Goal: Contribute content: Contribute content

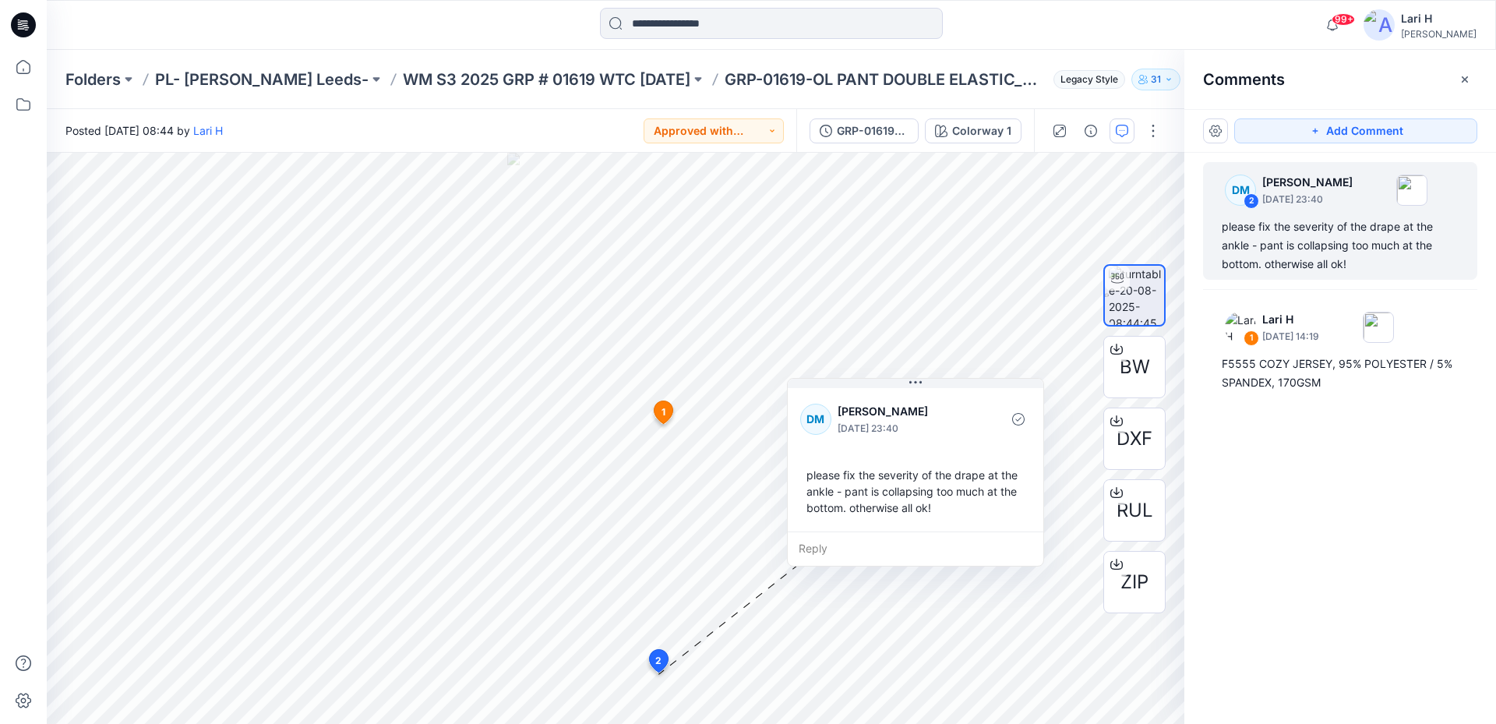
drag, startPoint x: 20, startPoint y: 25, endPoint x: 53, endPoint y: 20, distance: 33.1
click at [19, 25] on icon at bounding box center [23, 24] width 25 height 25
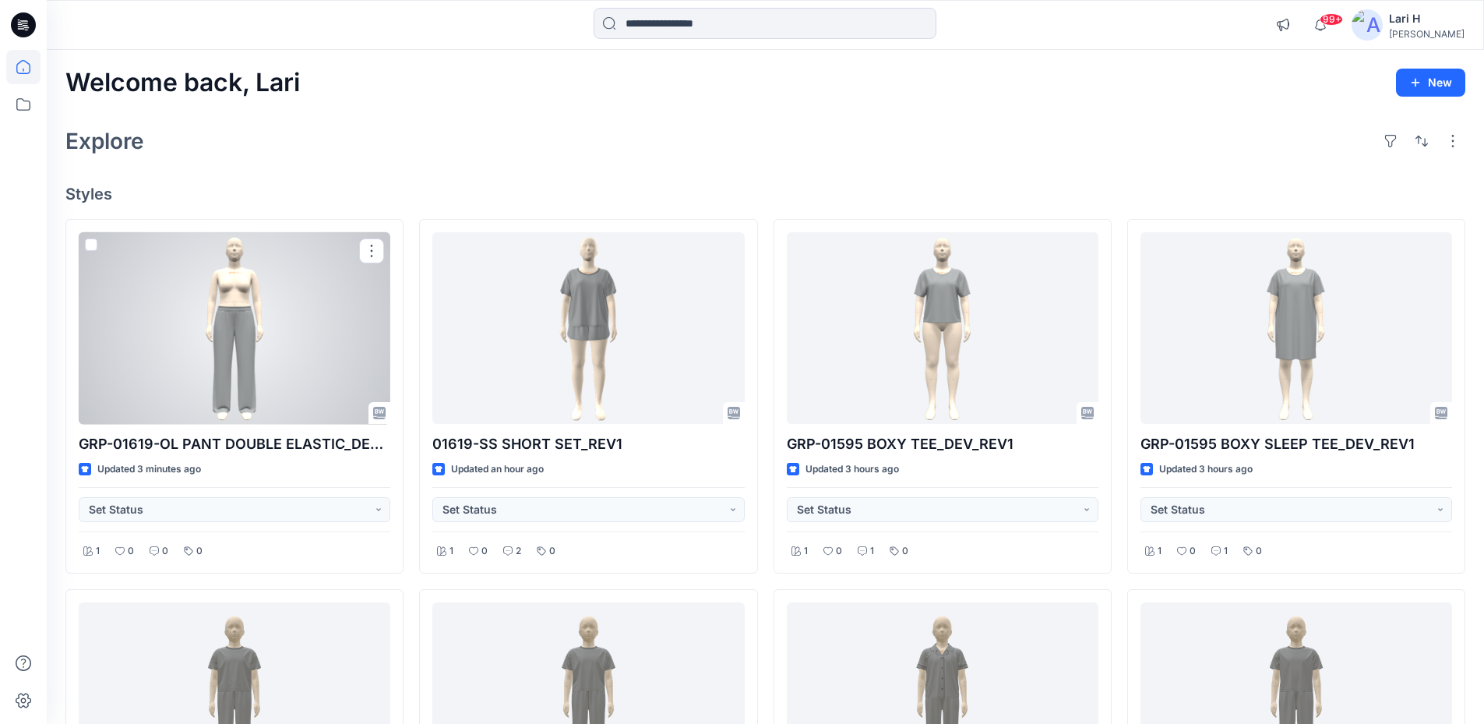
drag, startPoint x: 279, startPoint y: 294, endPoint x: 252, endPoint y: 298, distance: 27.4
click at [252, 298] on div at bounding box center [235, 328] width 312 height 192
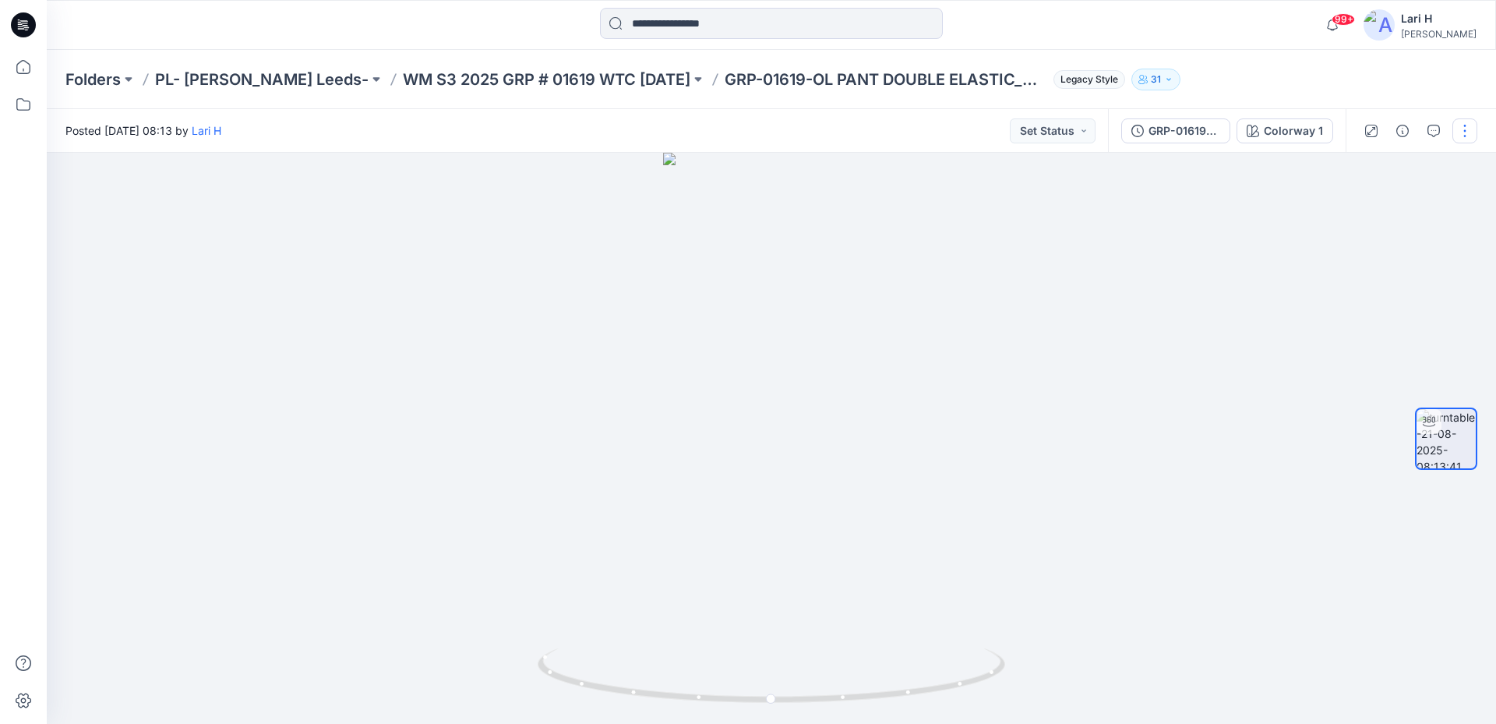
click at [1463, 131] on button "button" at bounding box center [1464, 130] width 25 height 25
click at [1432, 129] on icon "button" at bounding box center [1433, 131] width 12 height 12
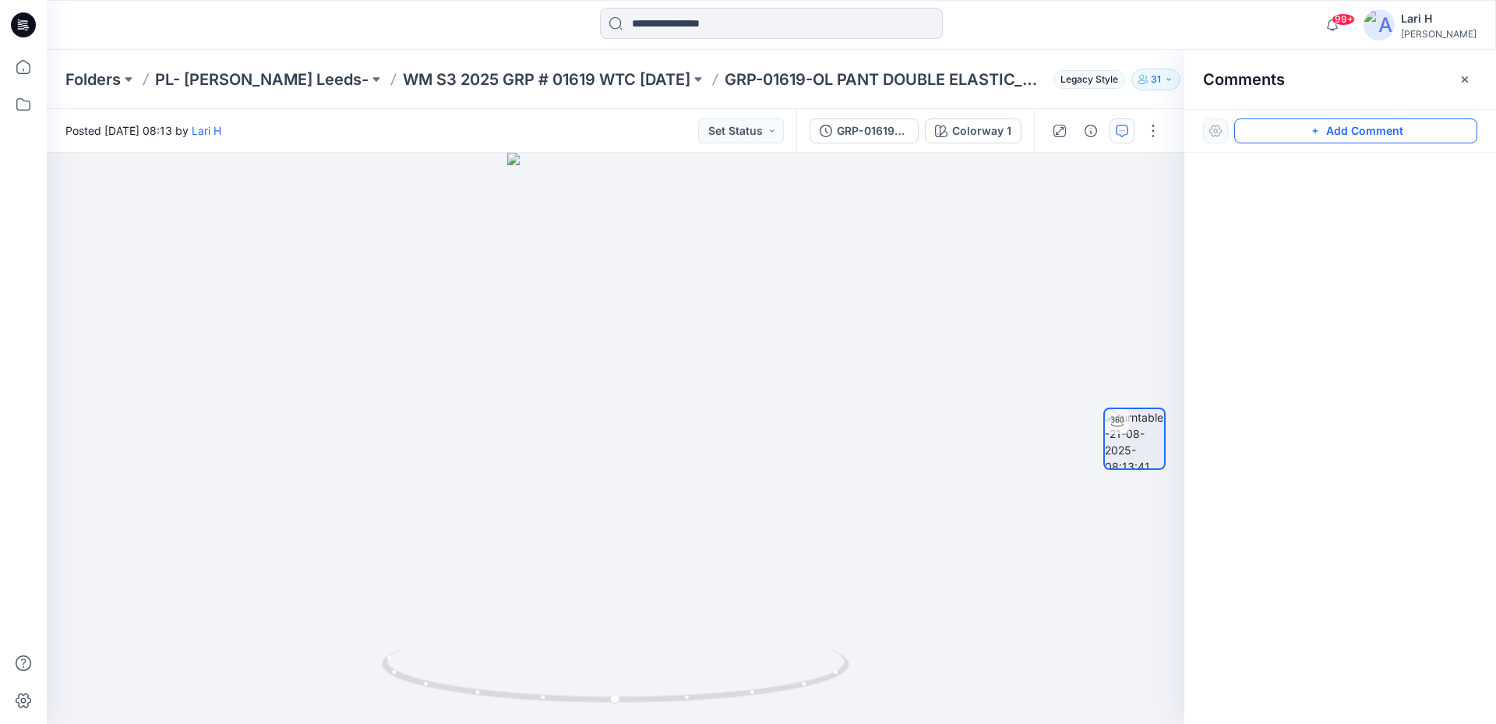
click at [1331, 121] on button "Add Comment" at bounding box center [1355, 130] width 243 height 25
click at [658, 449] on div "1" at bounding box center [615, 438] width 1137 height 571
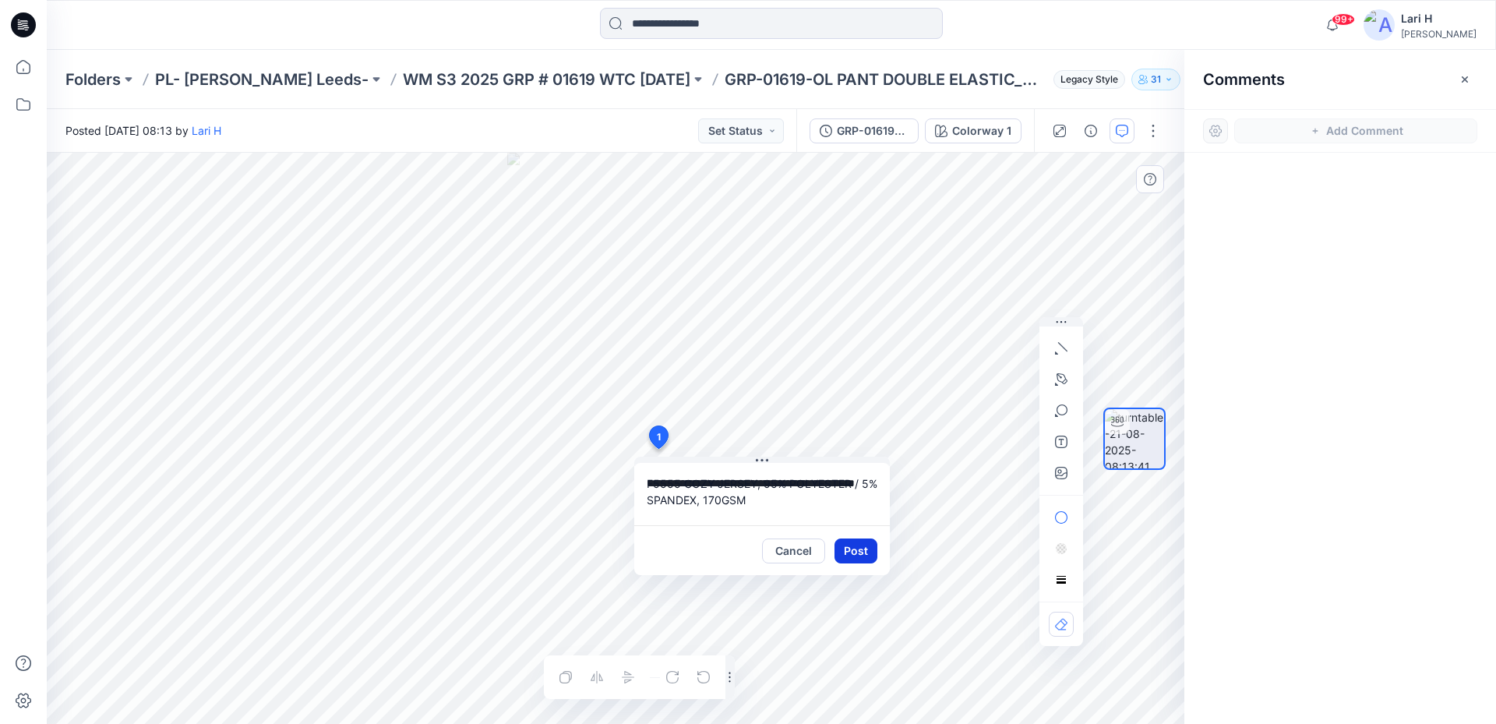
click at [866, 551] on button "Post" at bounding box center [855, 550] width 43 height 25
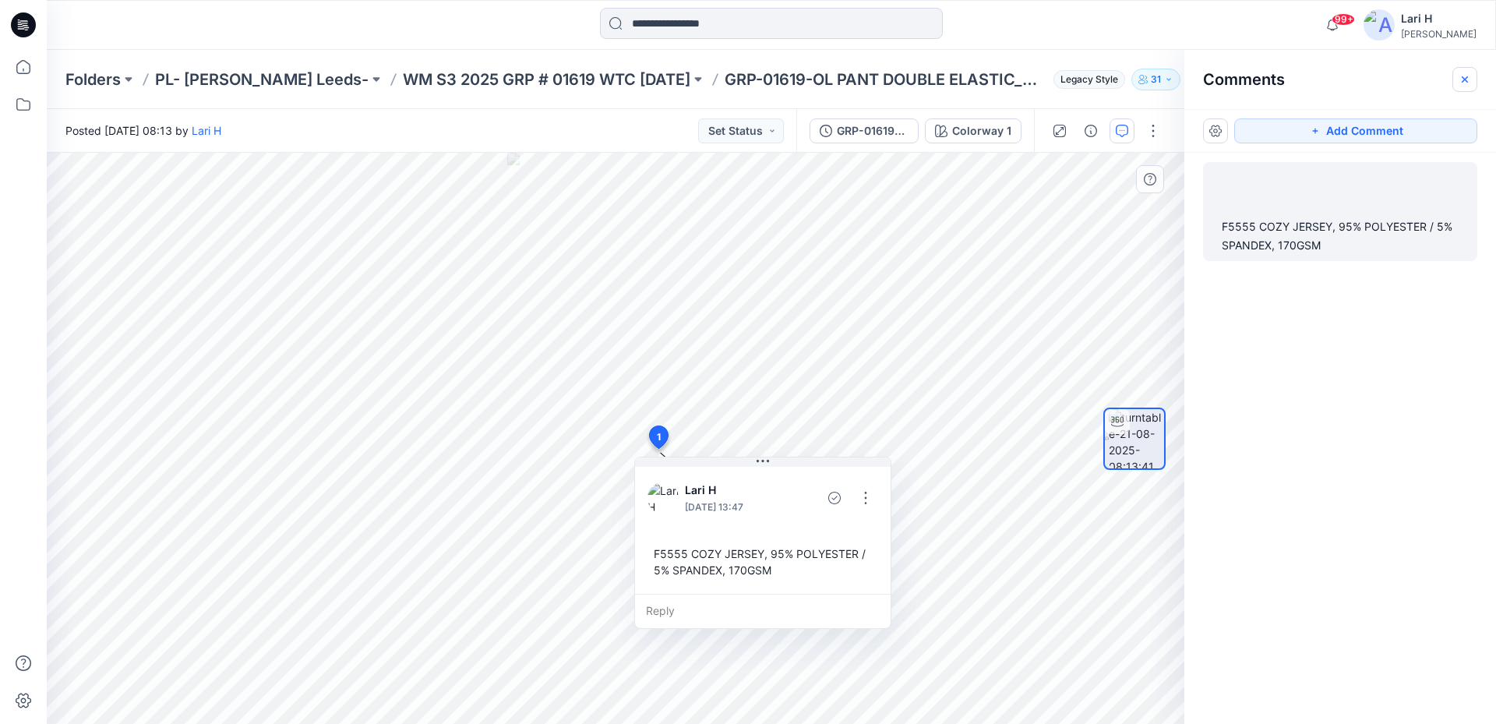
click at [1463, 82] on icon "button" at bounding box center [1464, 79] width 12 height 12
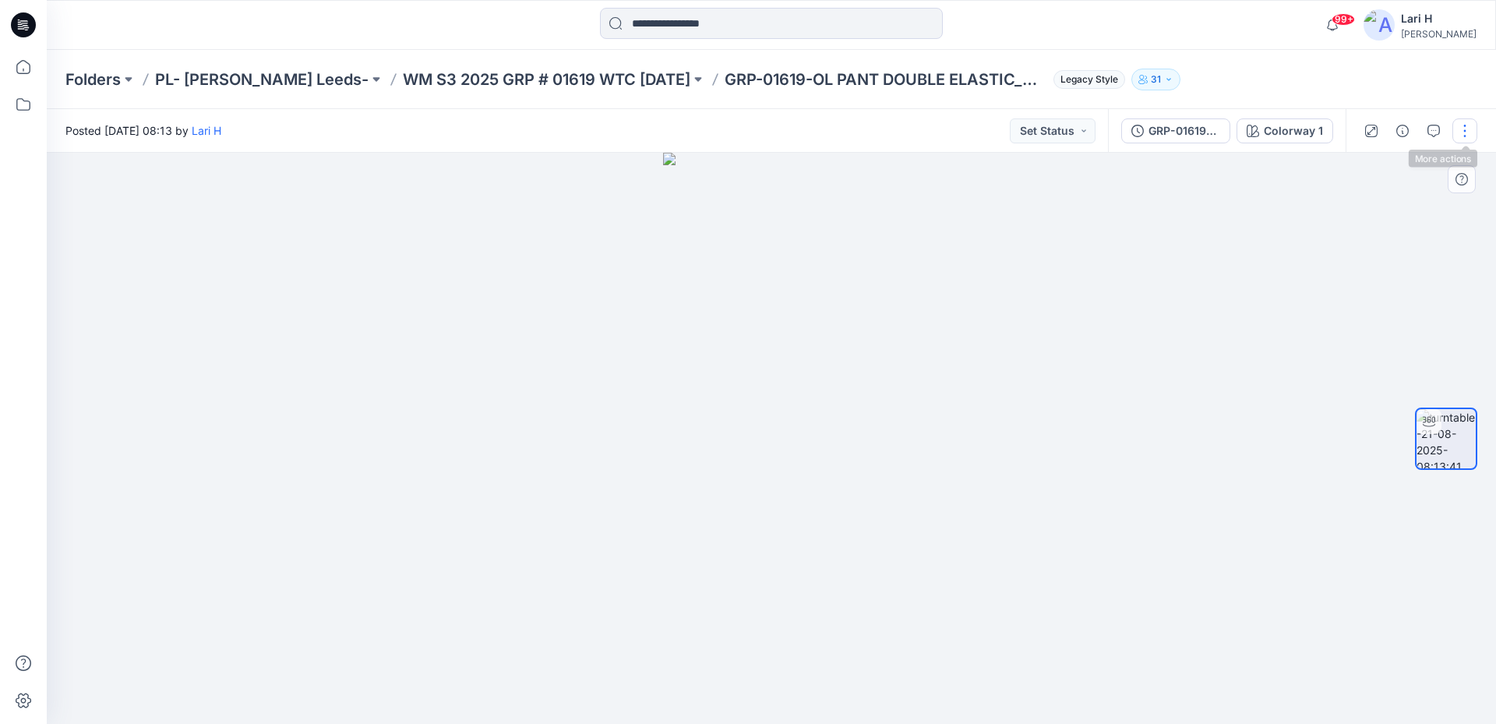
click at [1465, 136] on button "button" at bounding box center [1464, 130] width 25 height 25
click at [1401, 172] on button "Edit" at bounding box center [1399, 167] width 143 height 29
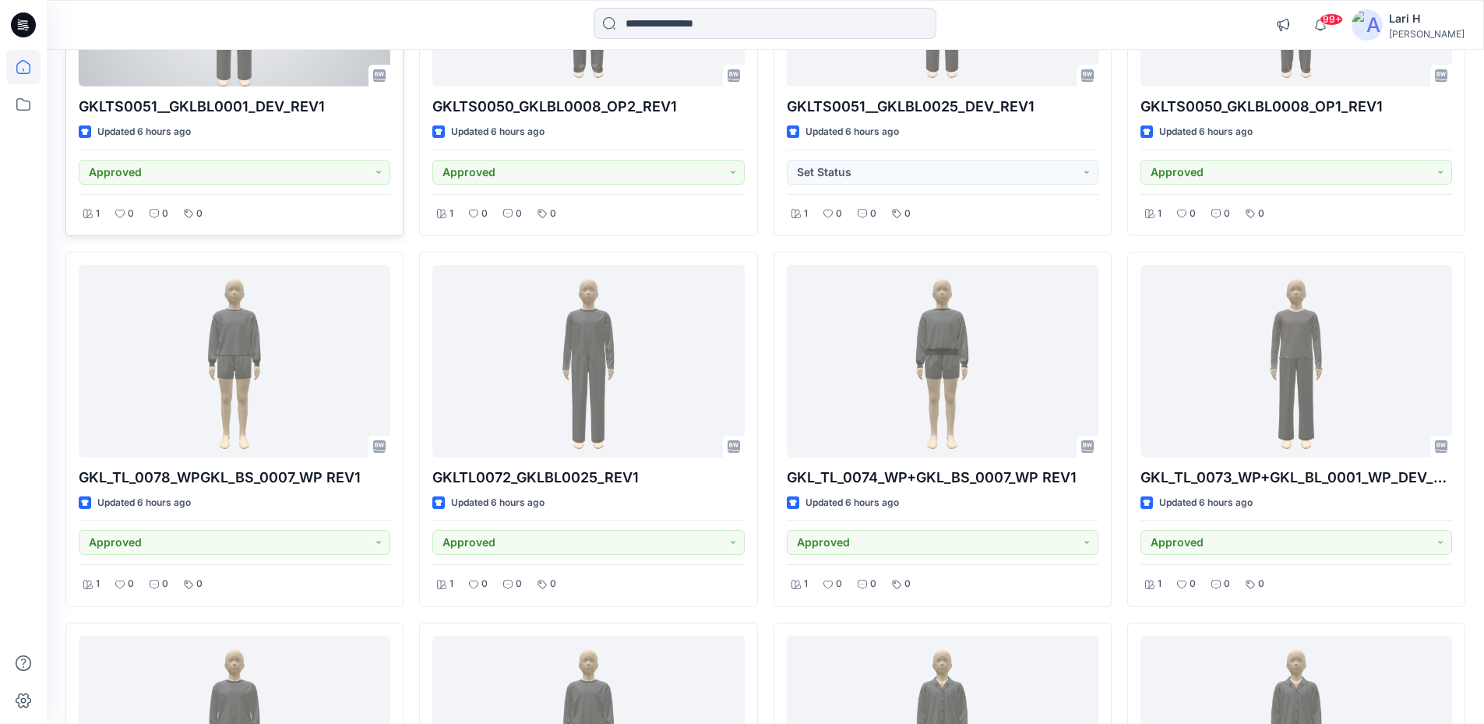
scroll to position [85, 0]
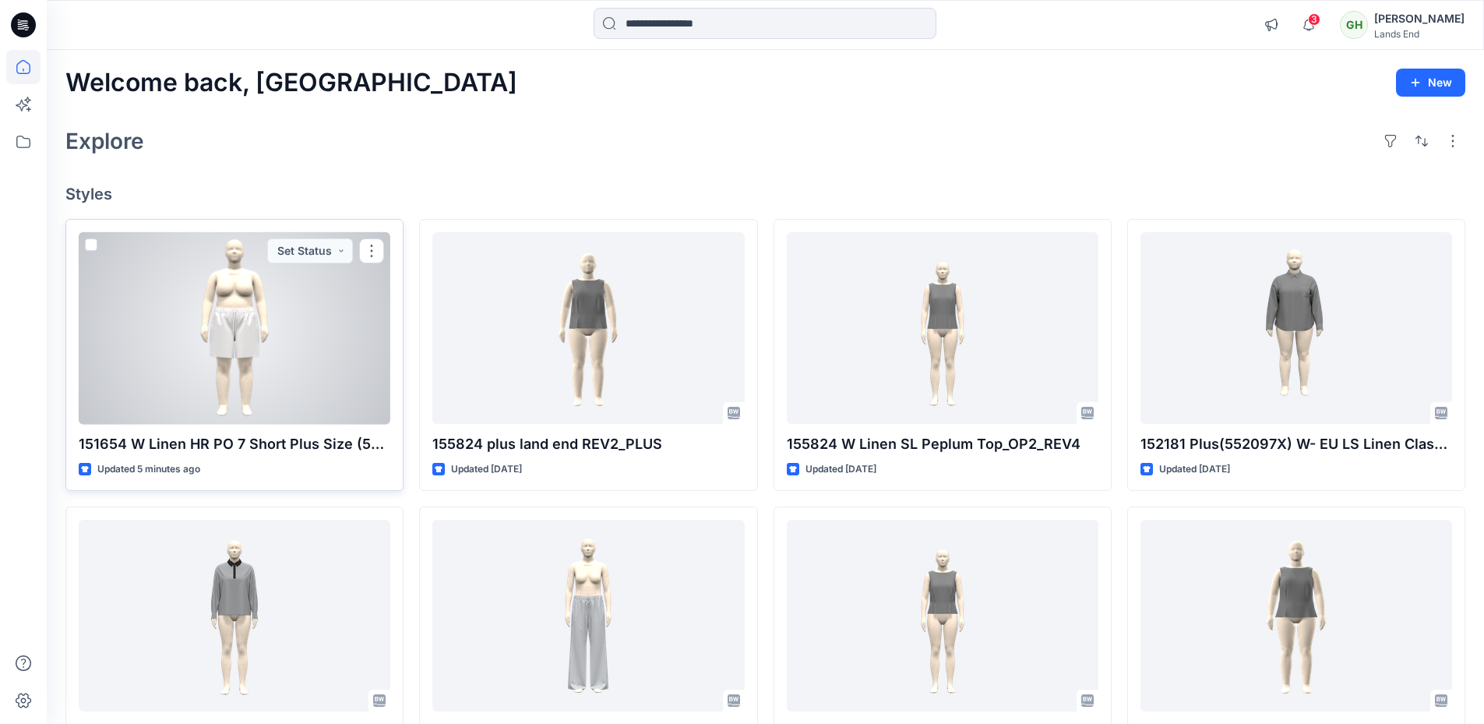
click at [236, 304] on div at bounding box center [235, 328] width 312 height 192
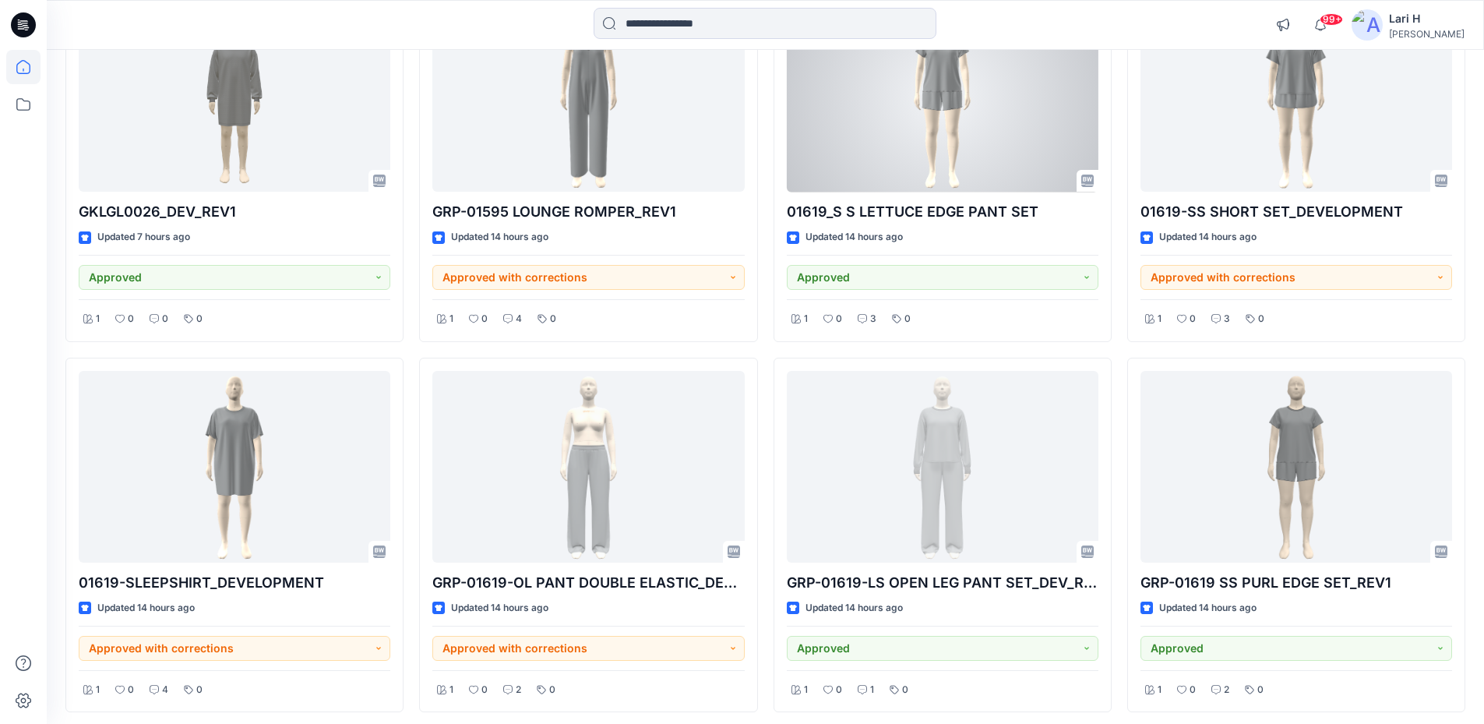
scroll to position [2869, 0]
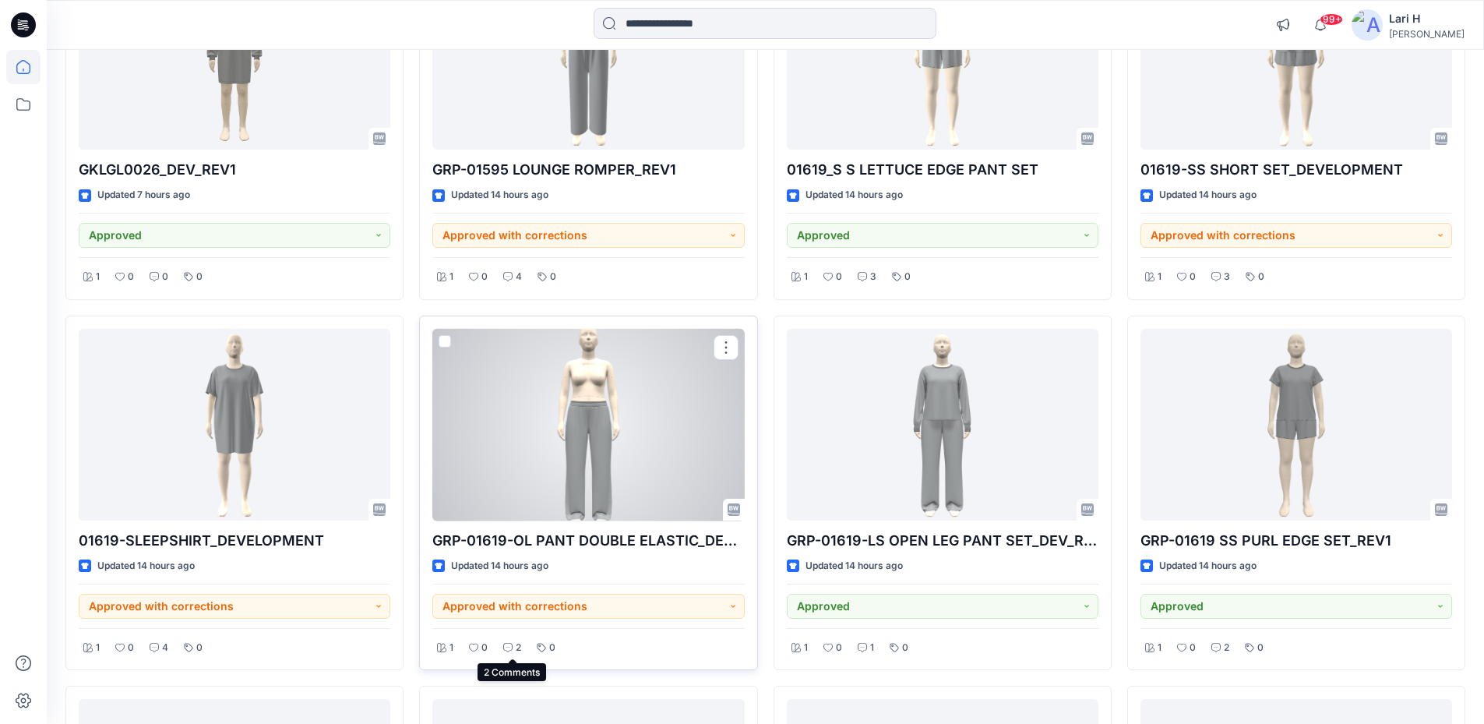
click at [506, 647] on icon at bounding box center [508, 647] width 4 height 1
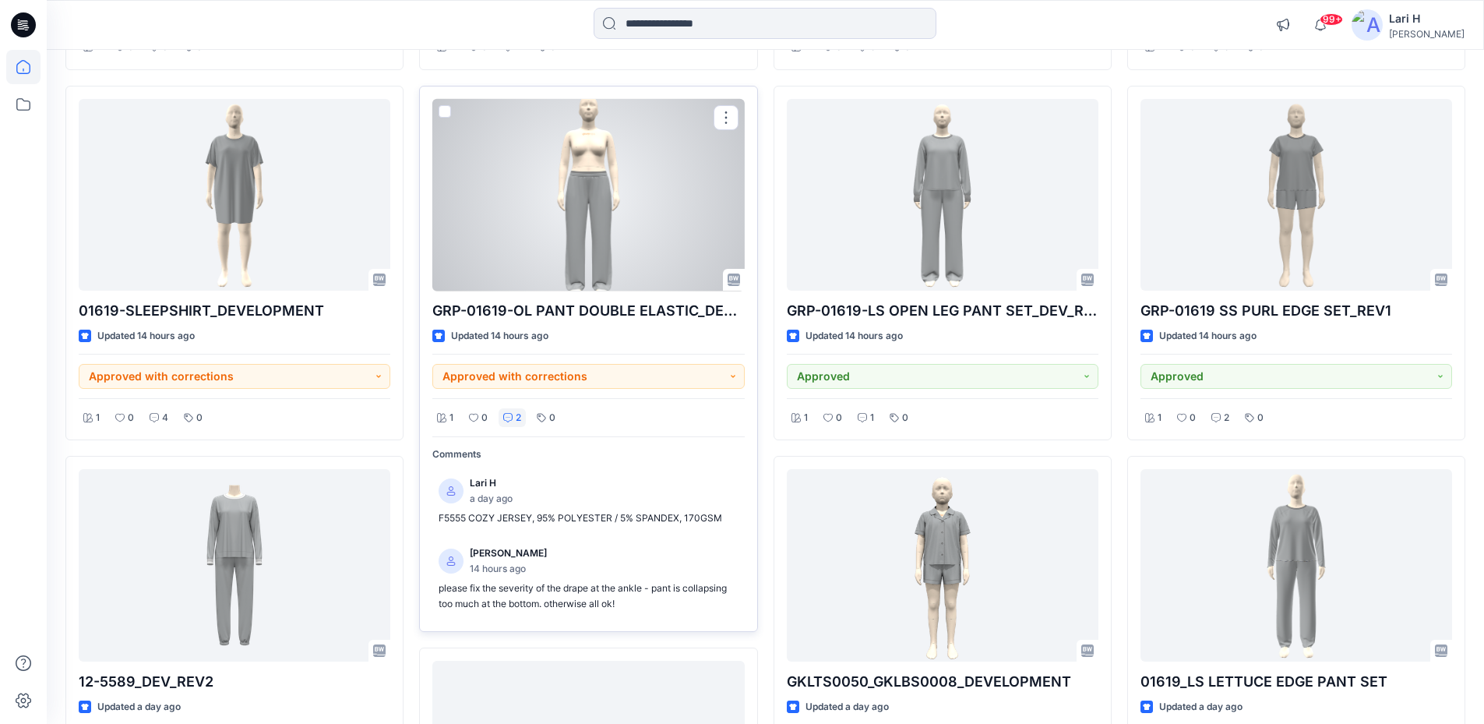
scroll to position [3102, 0]
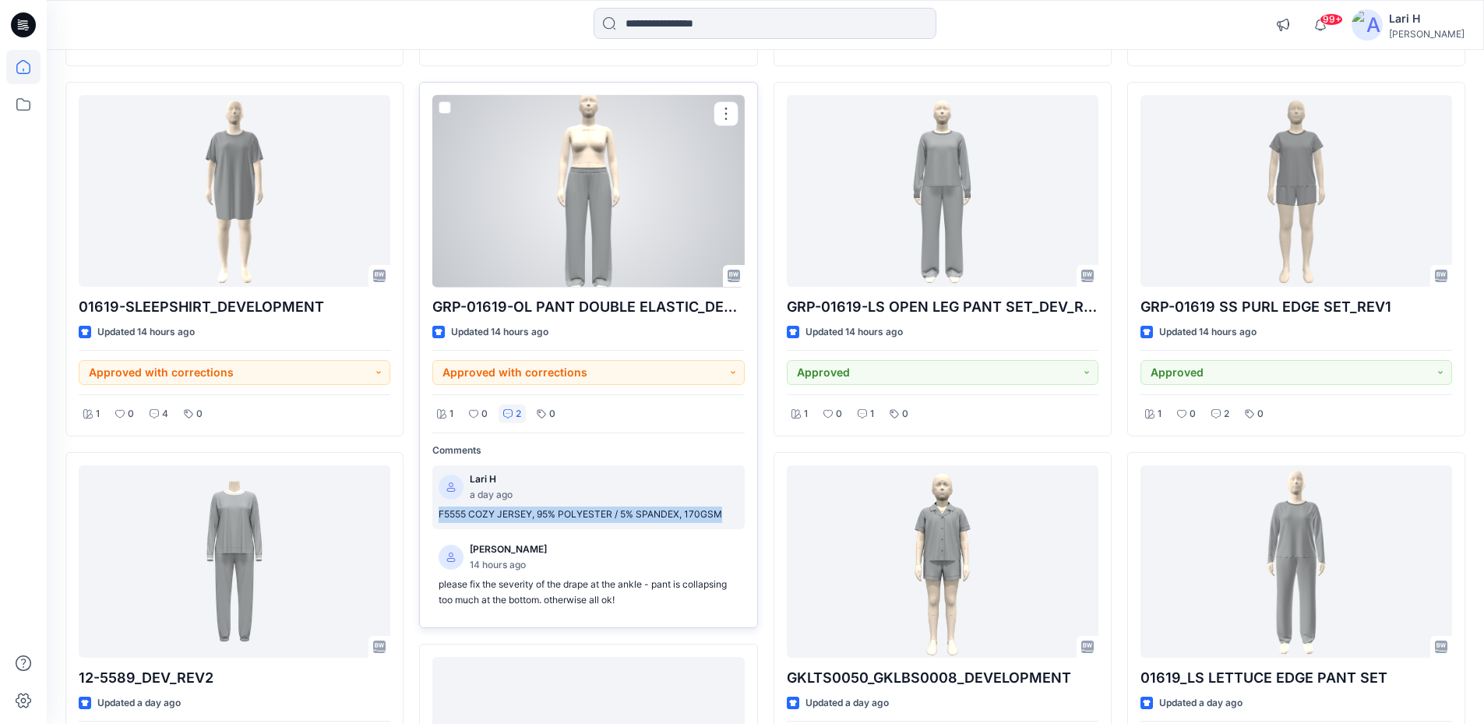
drag, startPoint x: 431, startPoint y: 517, endPoint x: 736, endPoint y: 517, distance: 305.4
click at [736, 517] on div "GRP-01619-OL PANT DOUBLE ELASTIC_DEV_REV1 Updated 14 hours ago Approved with co…" at bounding box center [588, 355] width 338 height 546
copy p "F5555 COZY JERSEY, 95% POLYESTER / 5% SPANDEX, 170GSM"
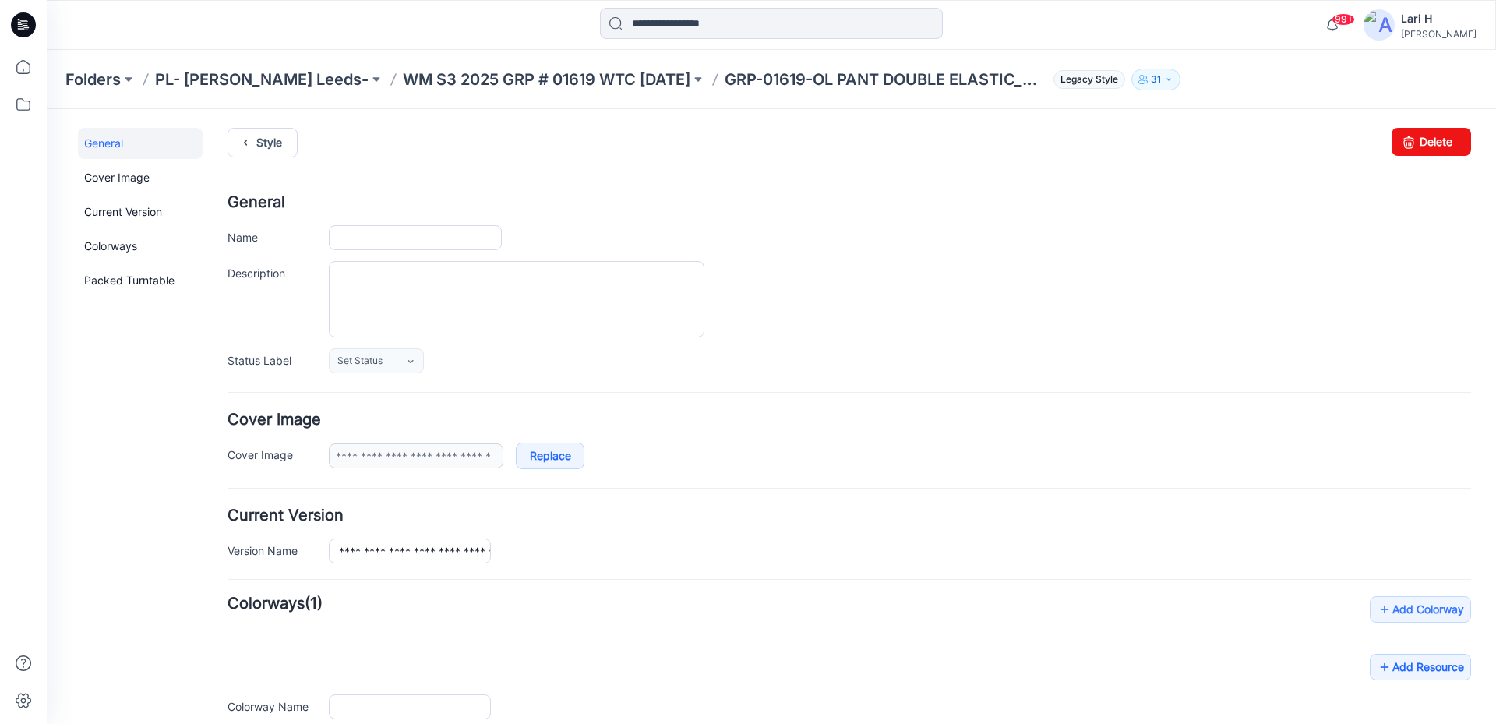
type input "**********"
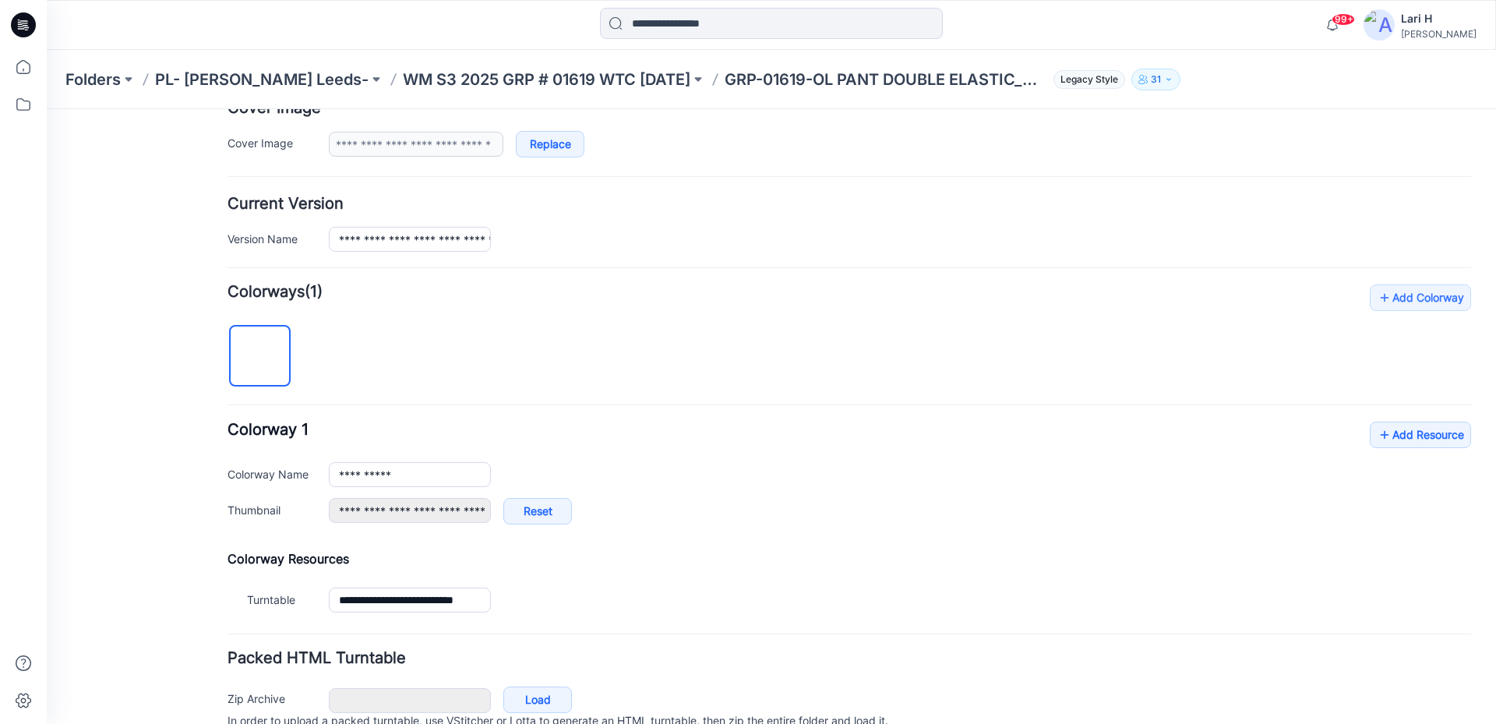
scroll to position [384, 0]
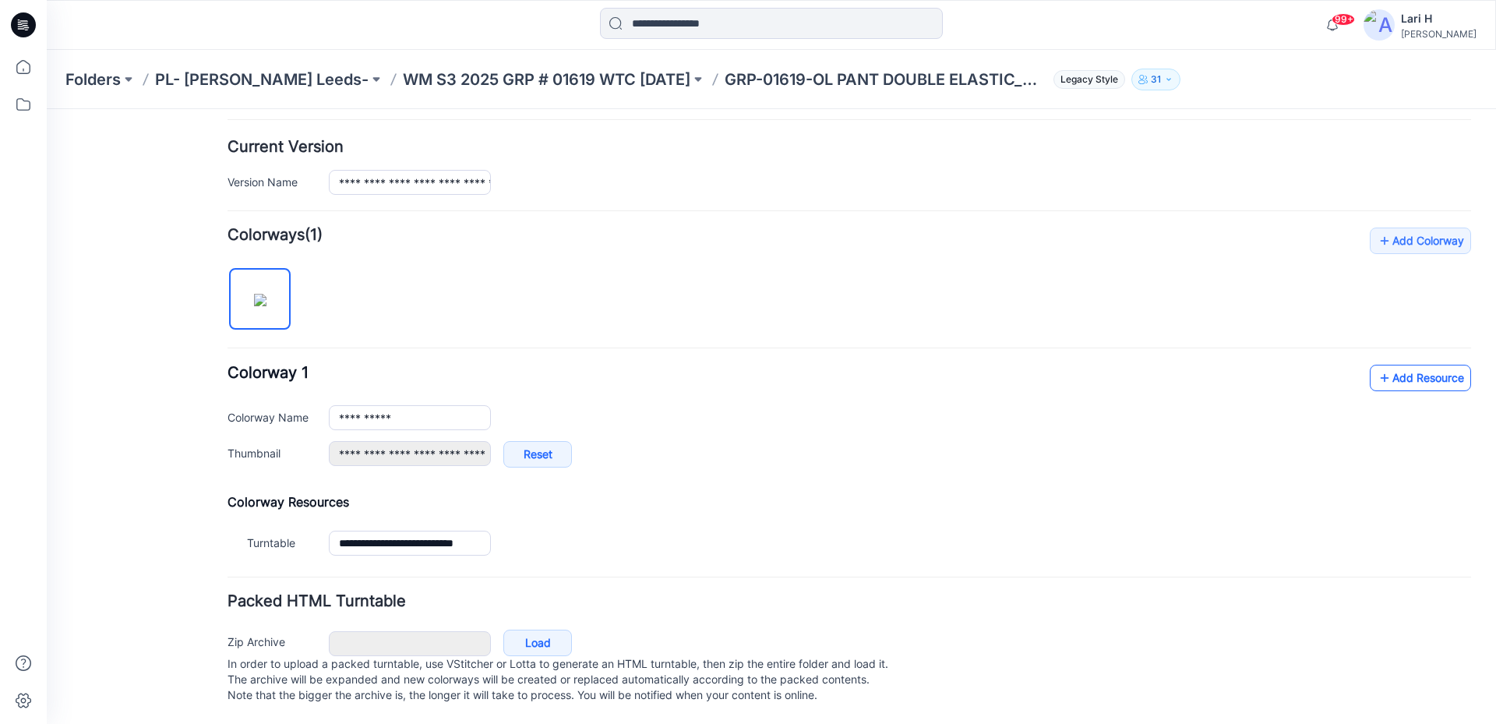
click at [1425, 370] on link "Add Resource" at bounding box center [1420, 378] width 101 height 26
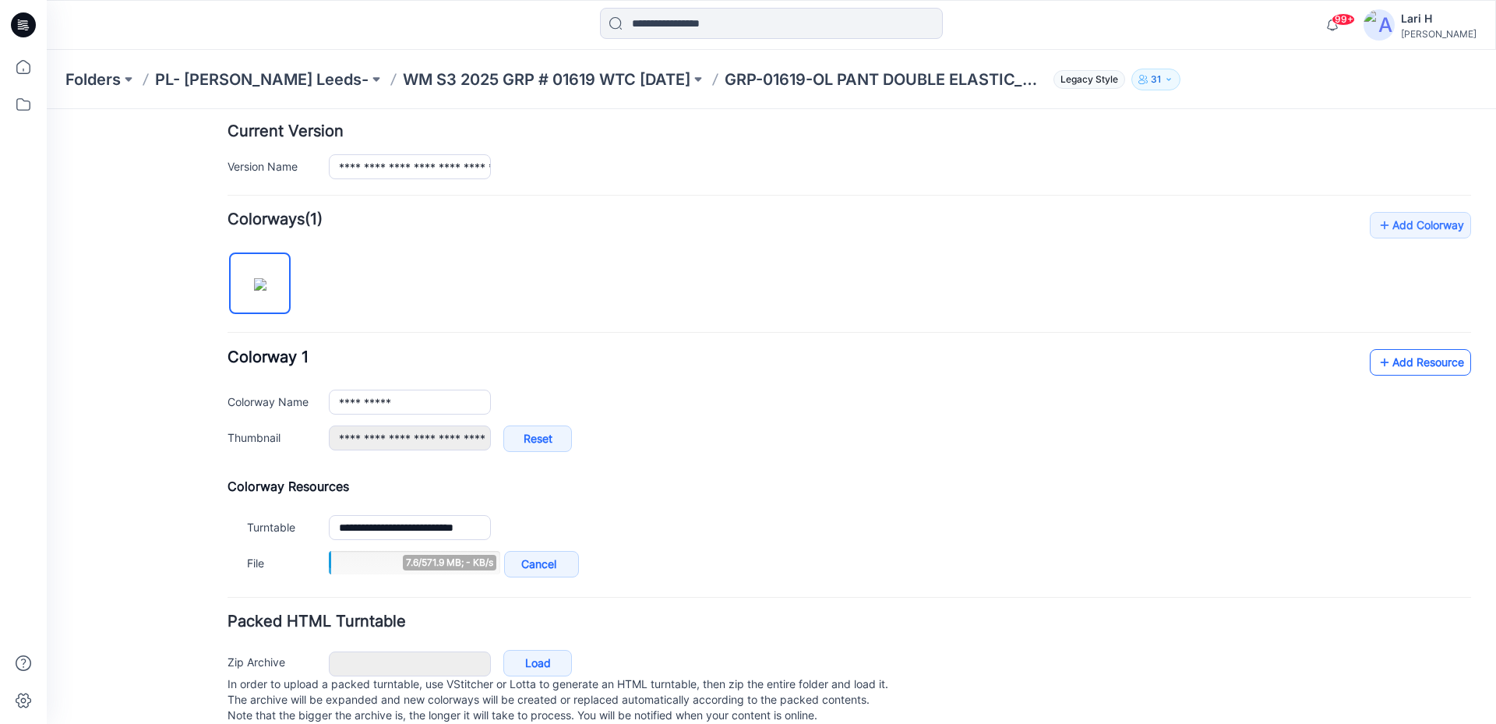
click at [1404, 358] on link "Add Resource" at bounding box center [1420, 362] width 101 height 26
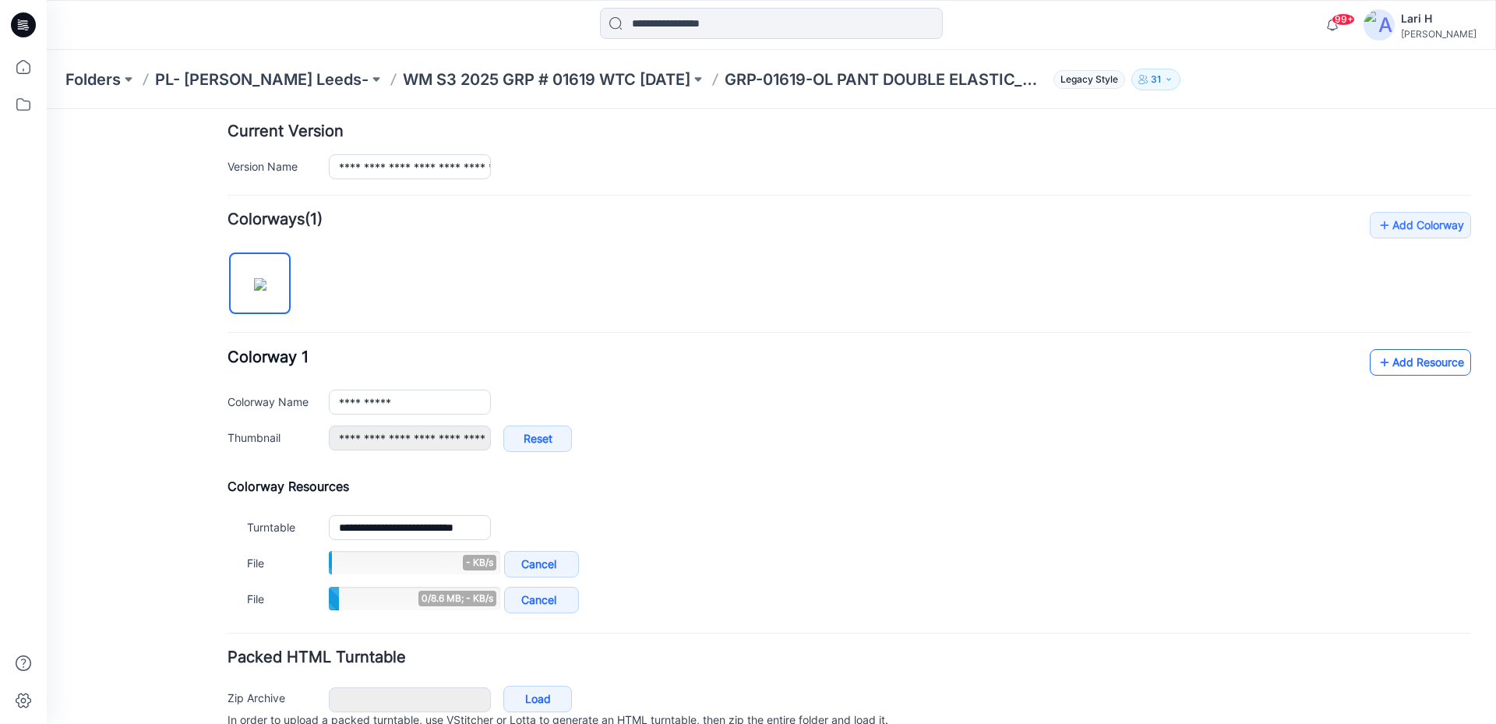
click at [1401, 365] on link "Add Resource" at bounding box center [1420, 362] width 101 height 26
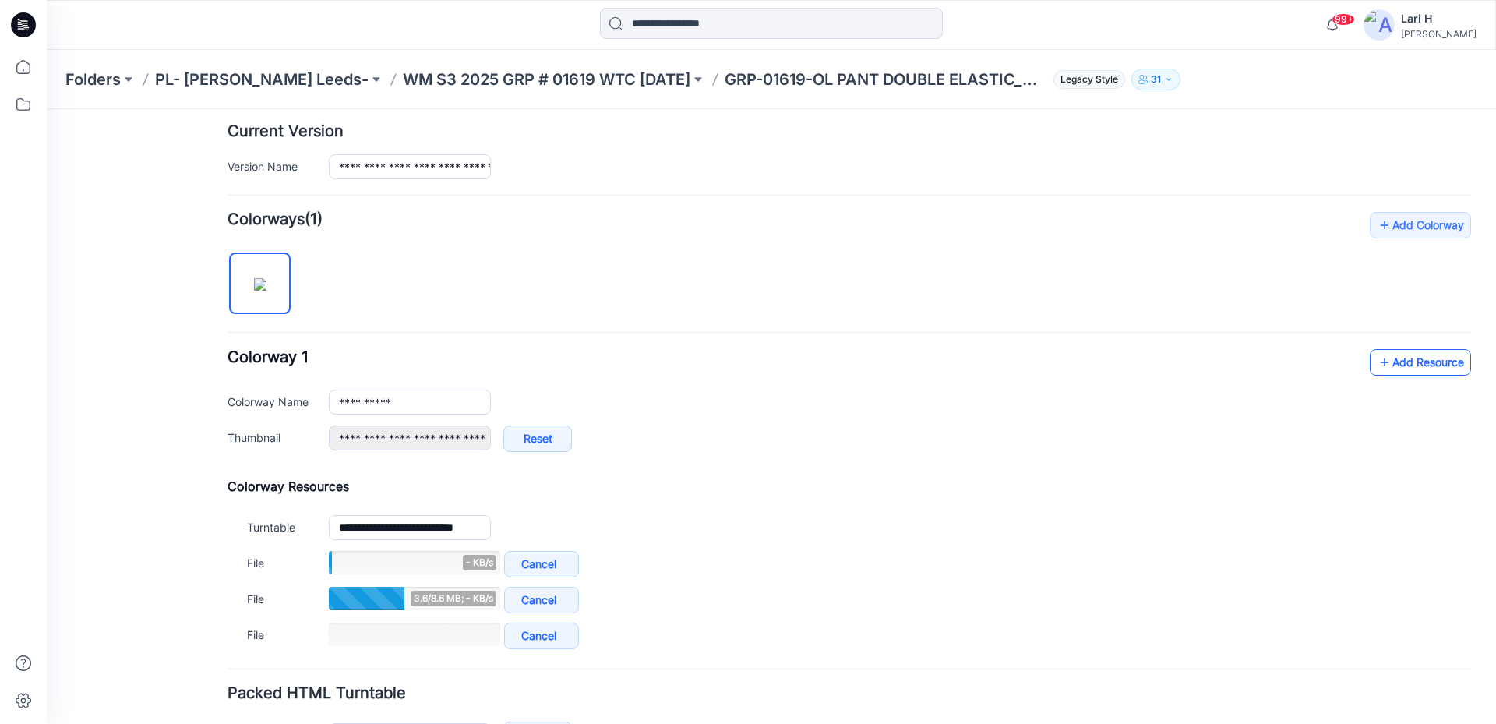
click at [1437, 362] on link "Add Resource" at bounding box center [1420, 362] width 101 height 26
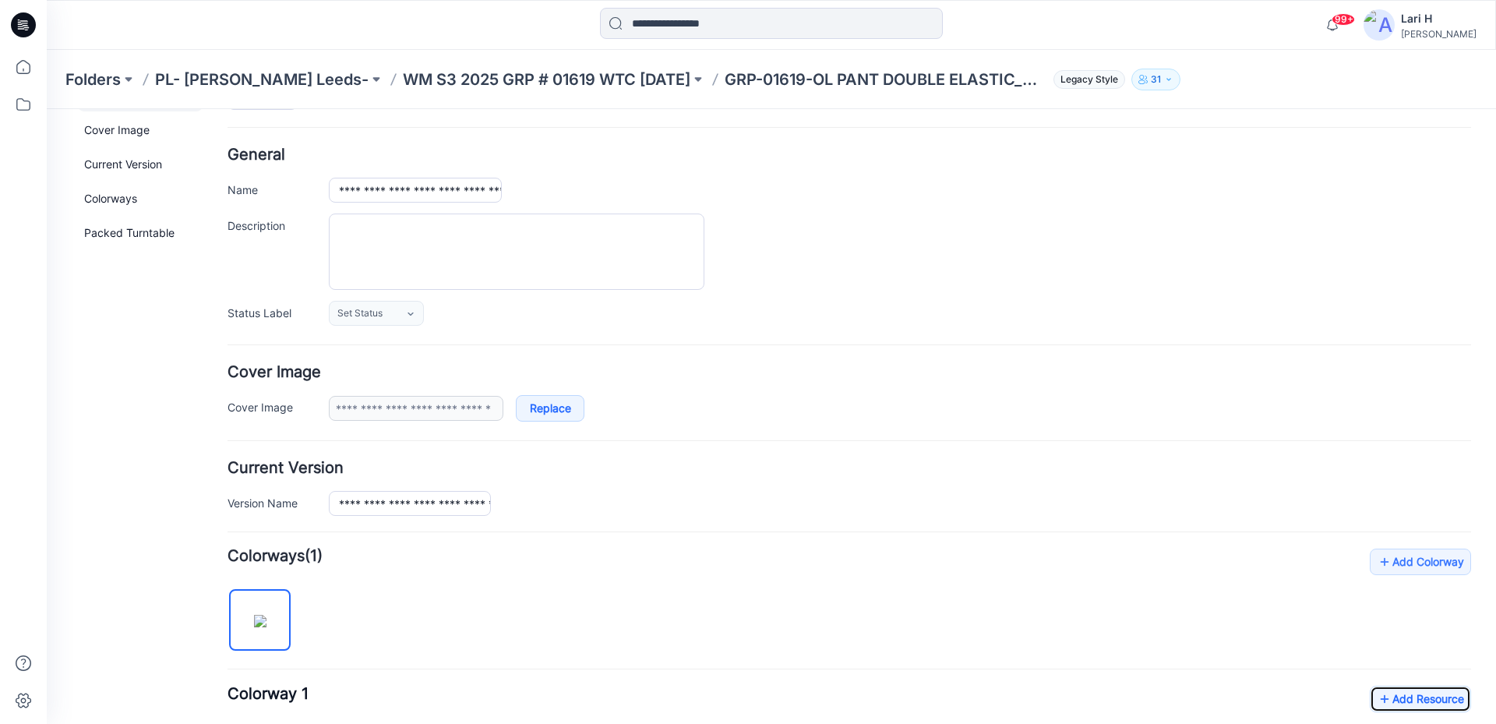
scroll to position [0, 0]
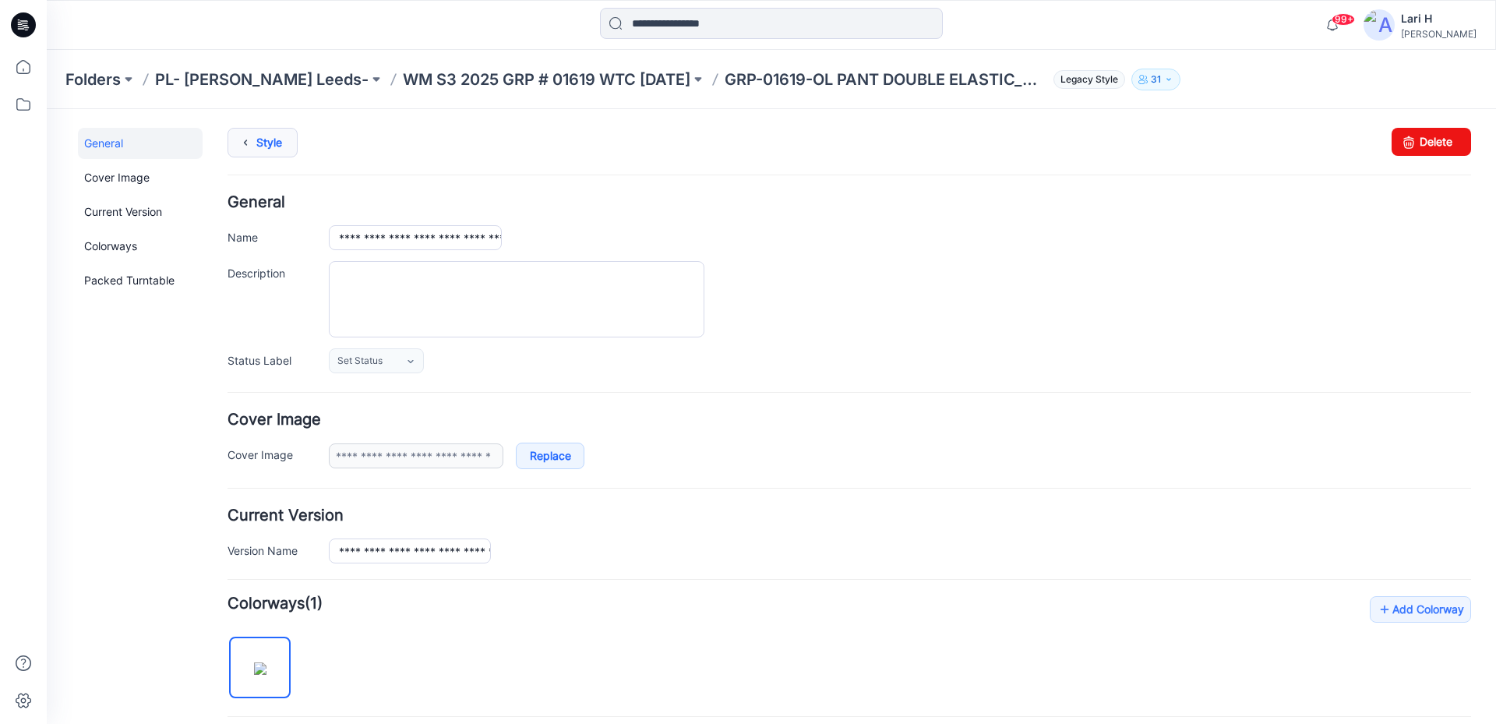
click at [277, 142] on link "Style" at bounding box center [262, 143] width 70 height 30
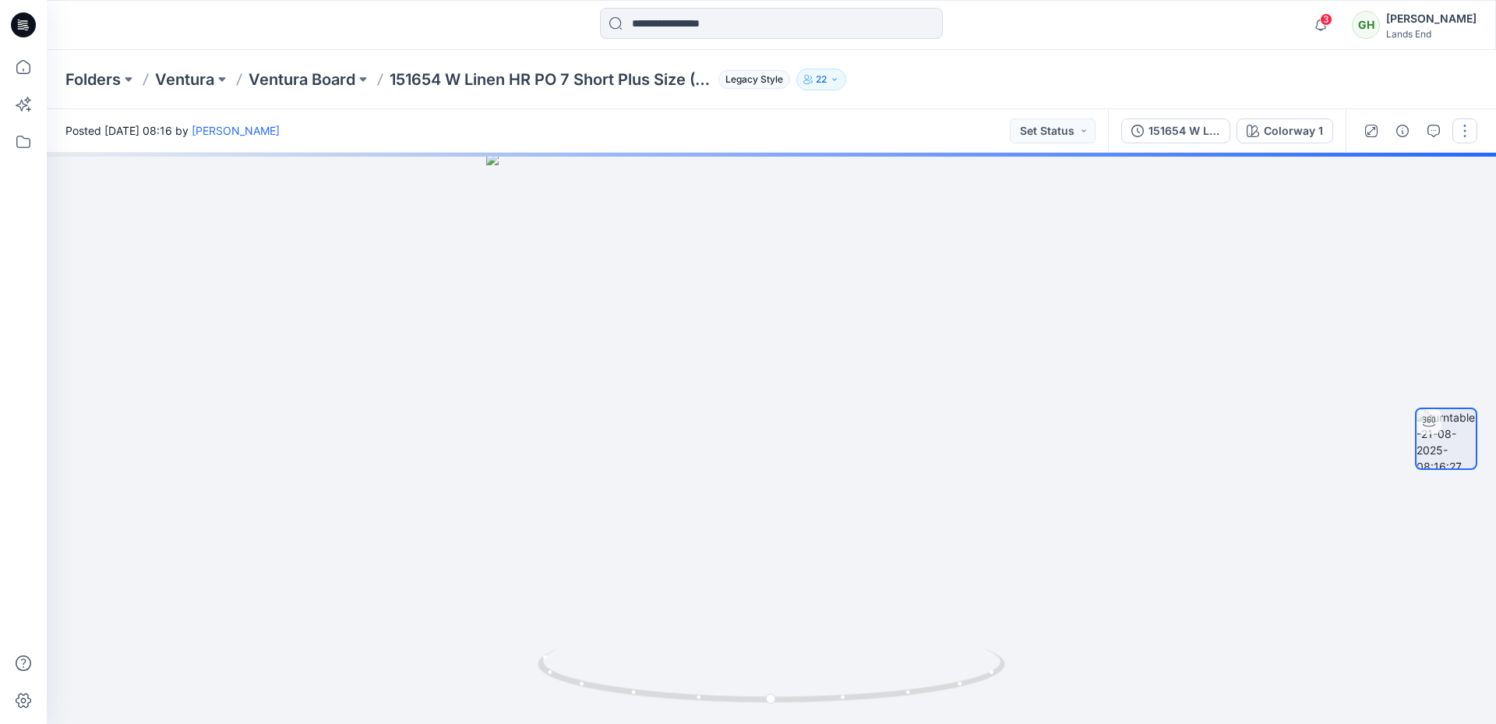
click at [1461, 140] on button "button" at bounding box center [1464, 130] width 25 height 25
click at [1370, 168] on p "Edit" at bounding box center [1365, 167] width 19 height 16
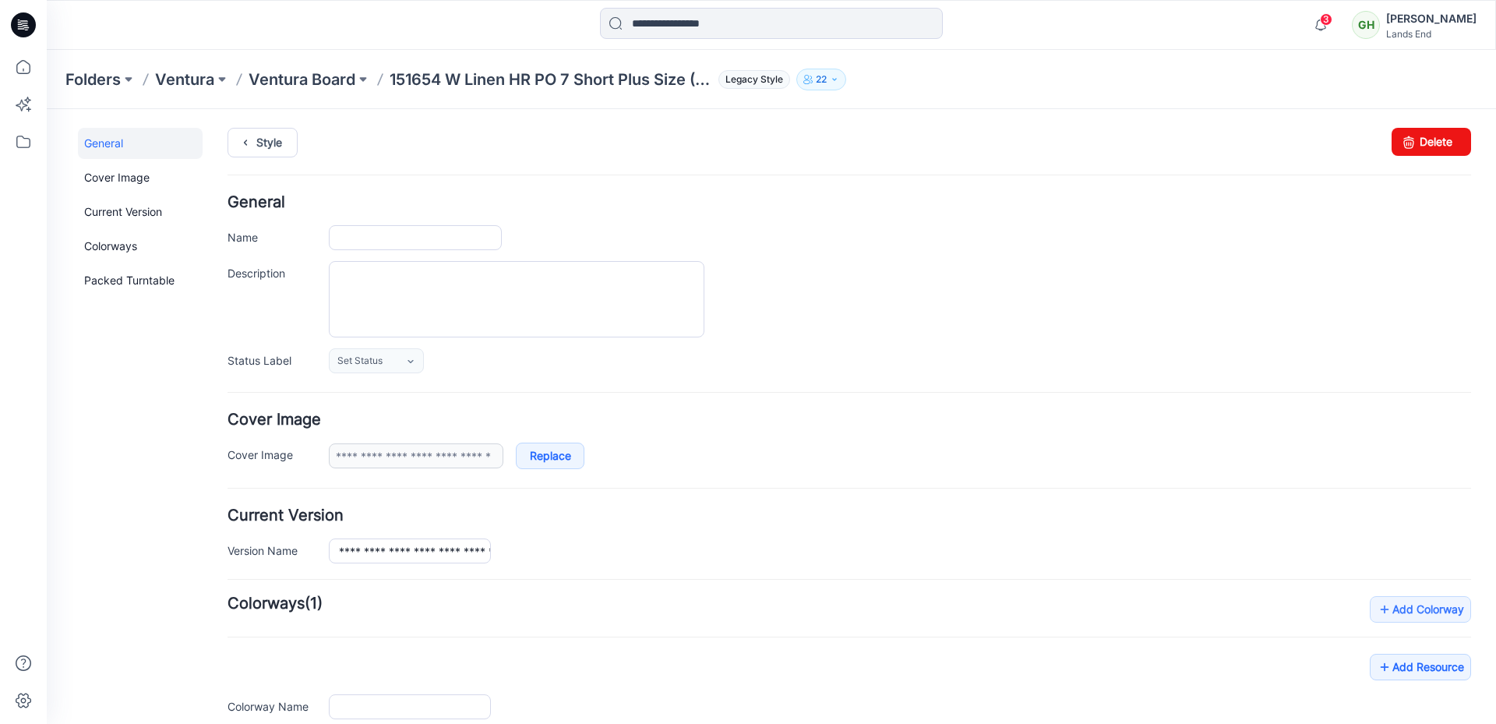
type input "**********"
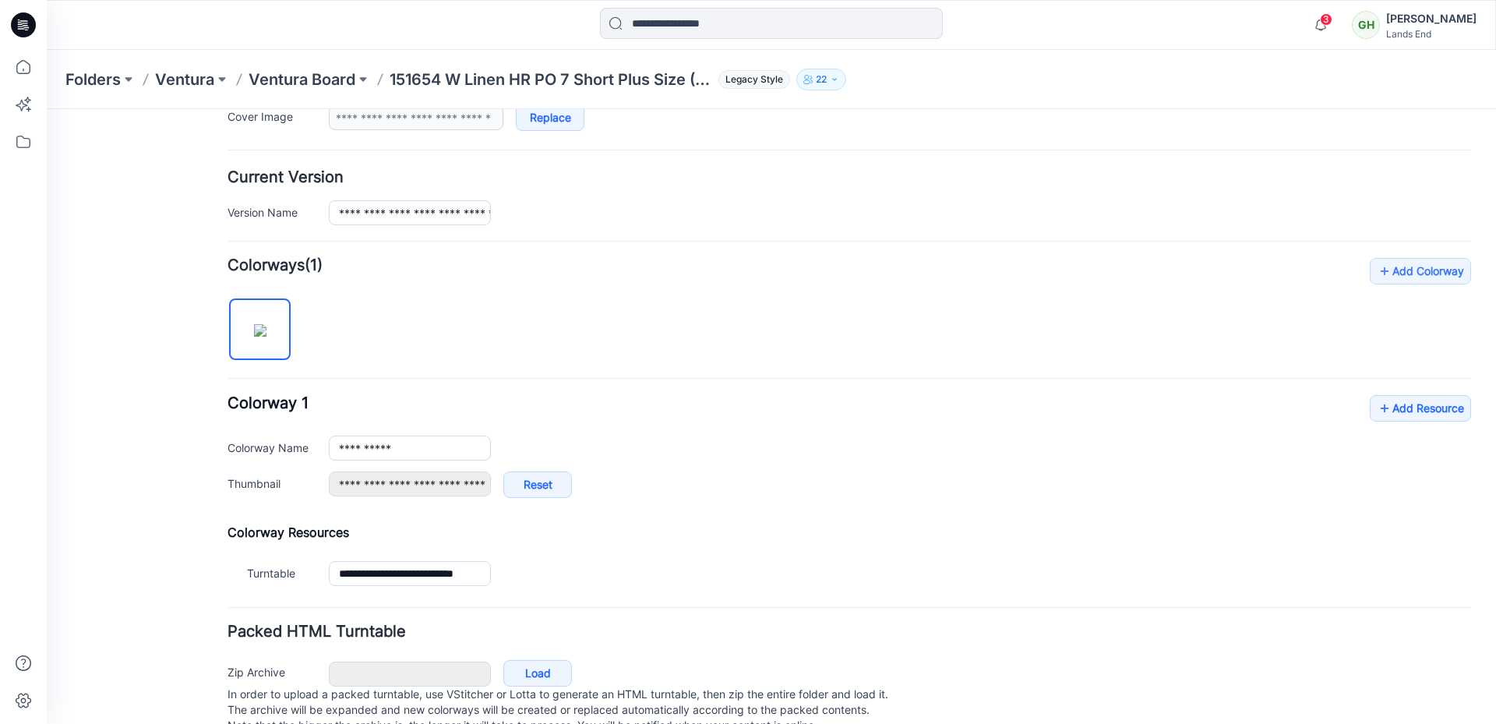
scroll to position [384, 0]
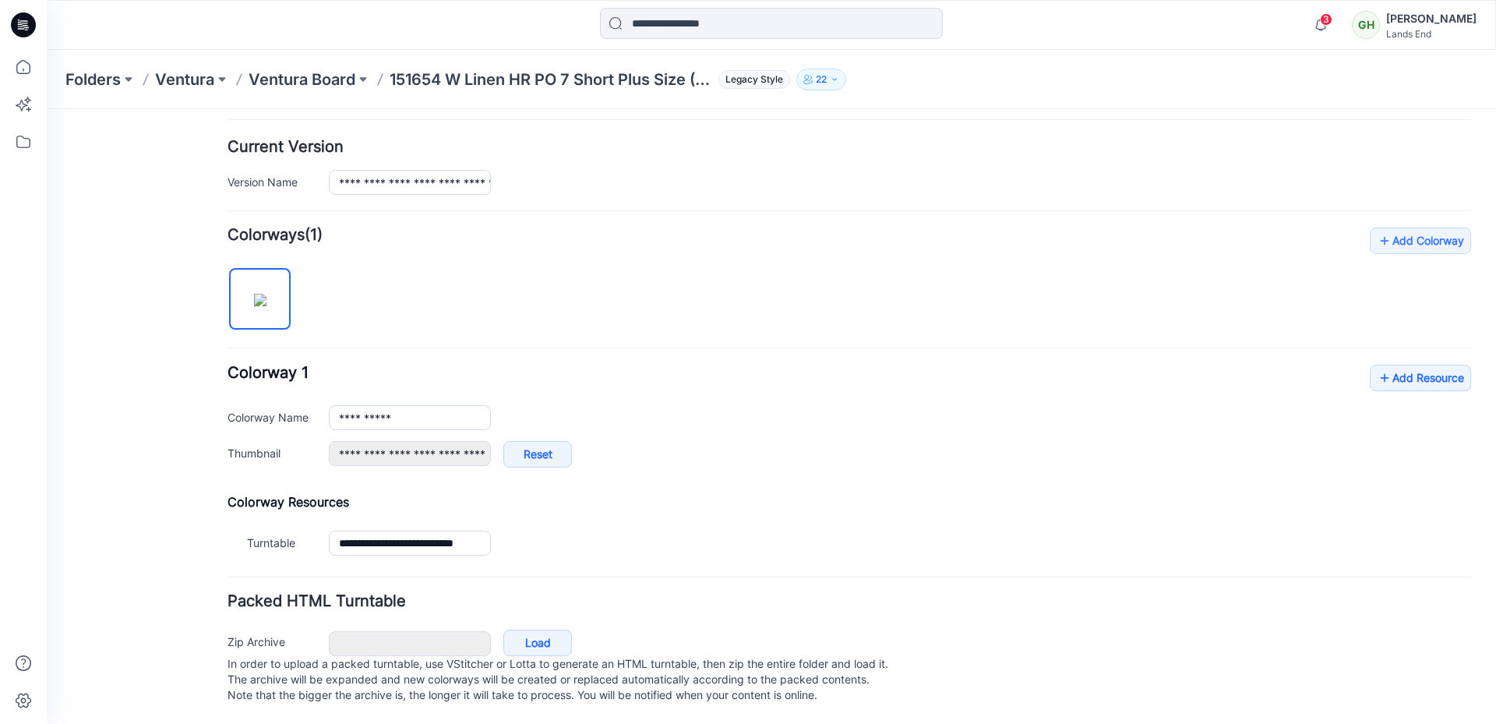
click at [1387, 348] on div "**********" at bounding box center [848, 393] width 1243 height 333
click at [1387, 365] on link "Add Resource" at bounding box center [1420, 378] width 101 height 26
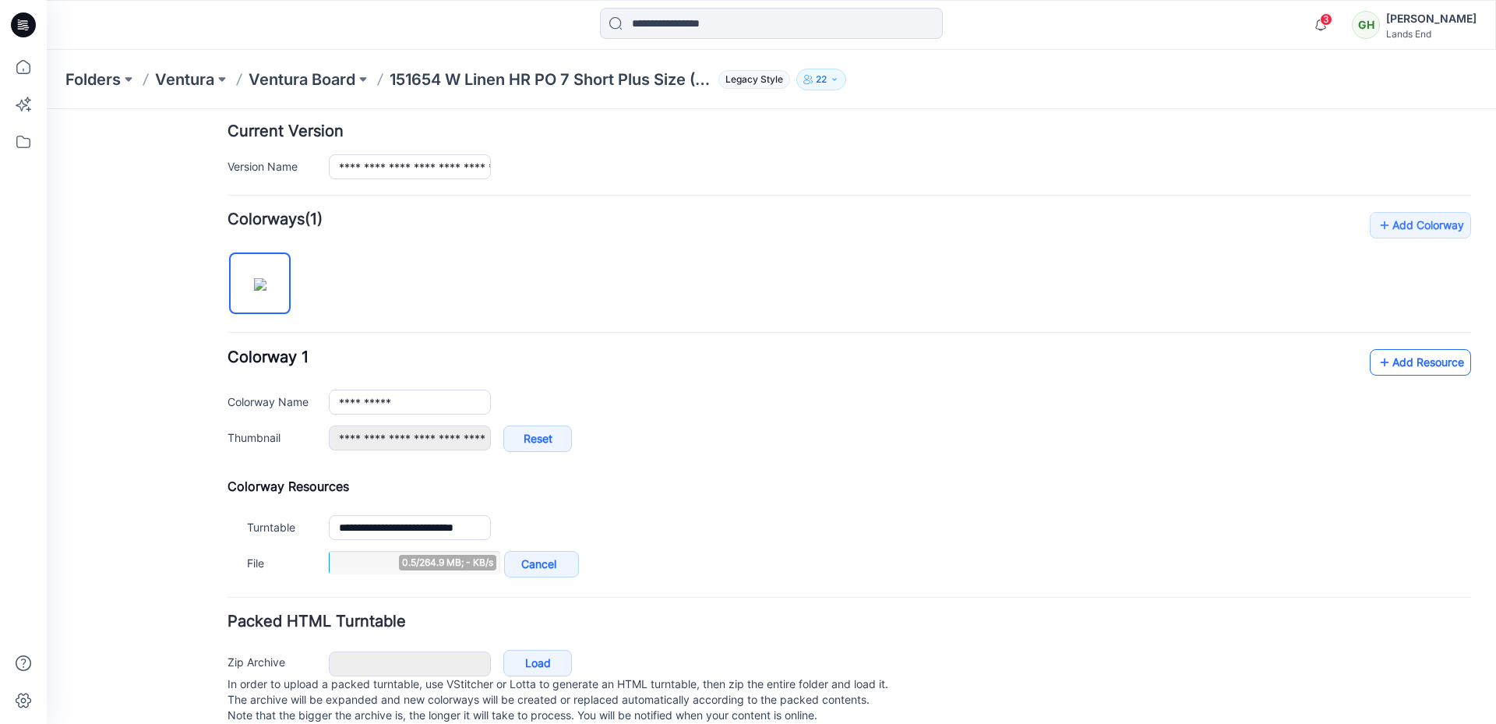
click at [1377, 350] on icon at bounding box center [1385, 362] width 16 height 25
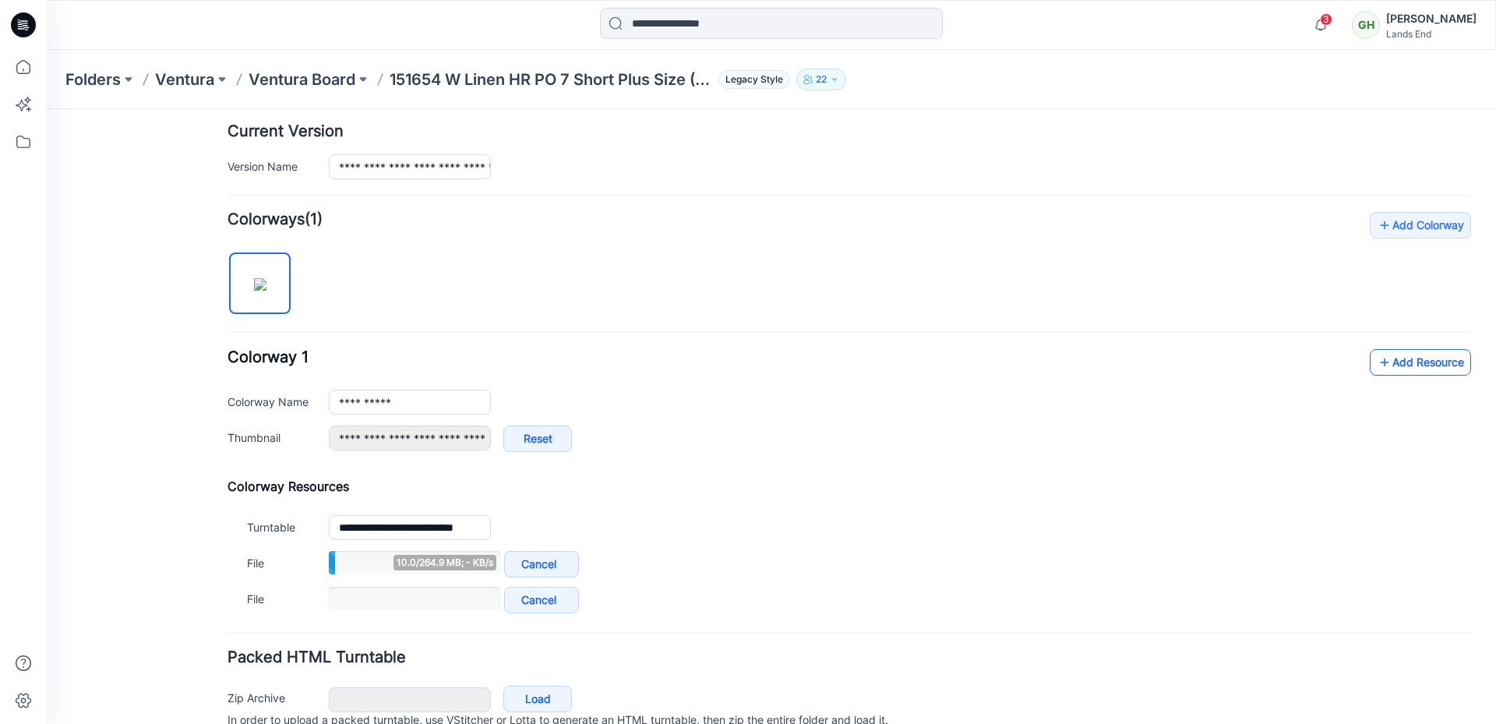
click at [1391, 363] on link "Add Resource" at bounding box center [1420, 362] width 101 height 26
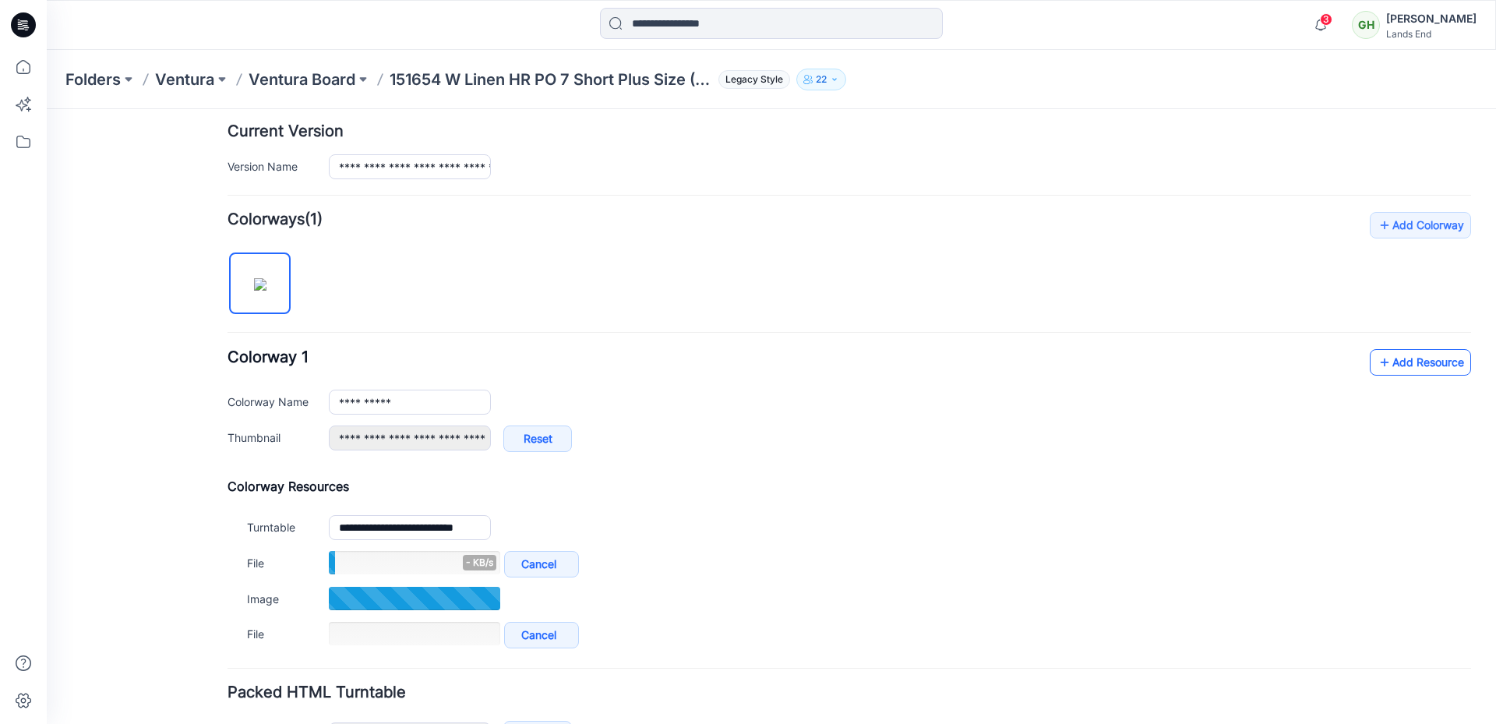
click at [1382, 366] on link "Add Resource" at bounding box center [1420, 362] width 101 height 26
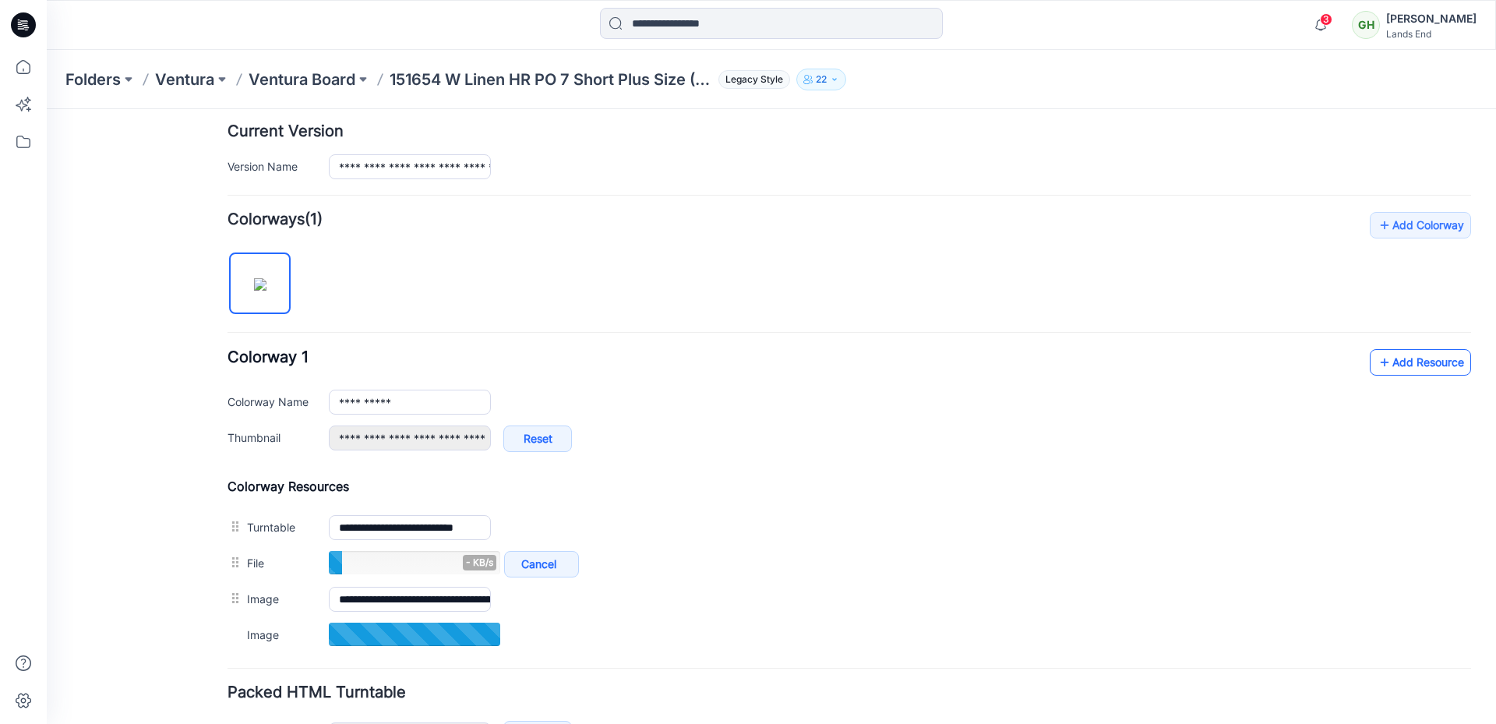
click at [1380, 364] on link "Add Resource" at bounding box center [1420, 362] width 101 height 26
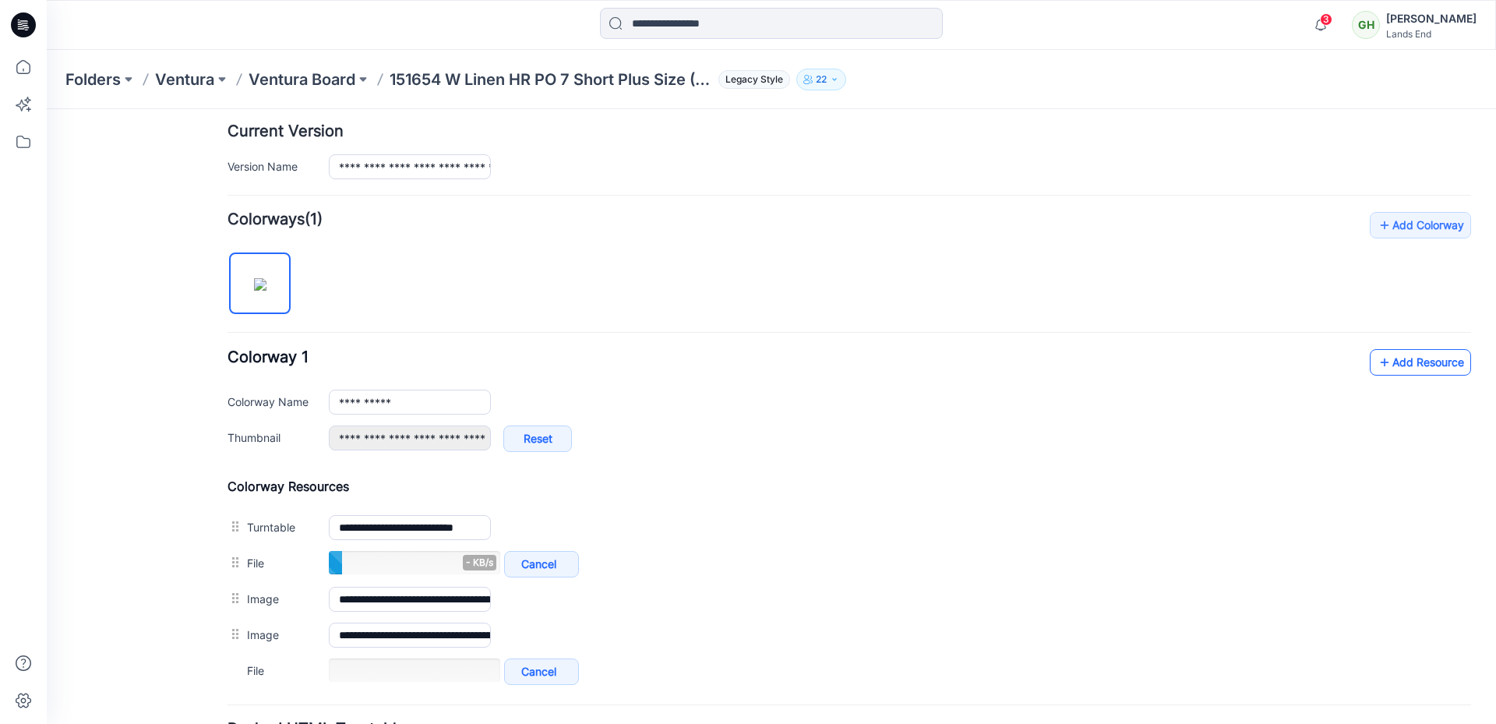
click at [1391, 358] on link "Add Resource" at bounding box center [1420, 362] width 101 height 26
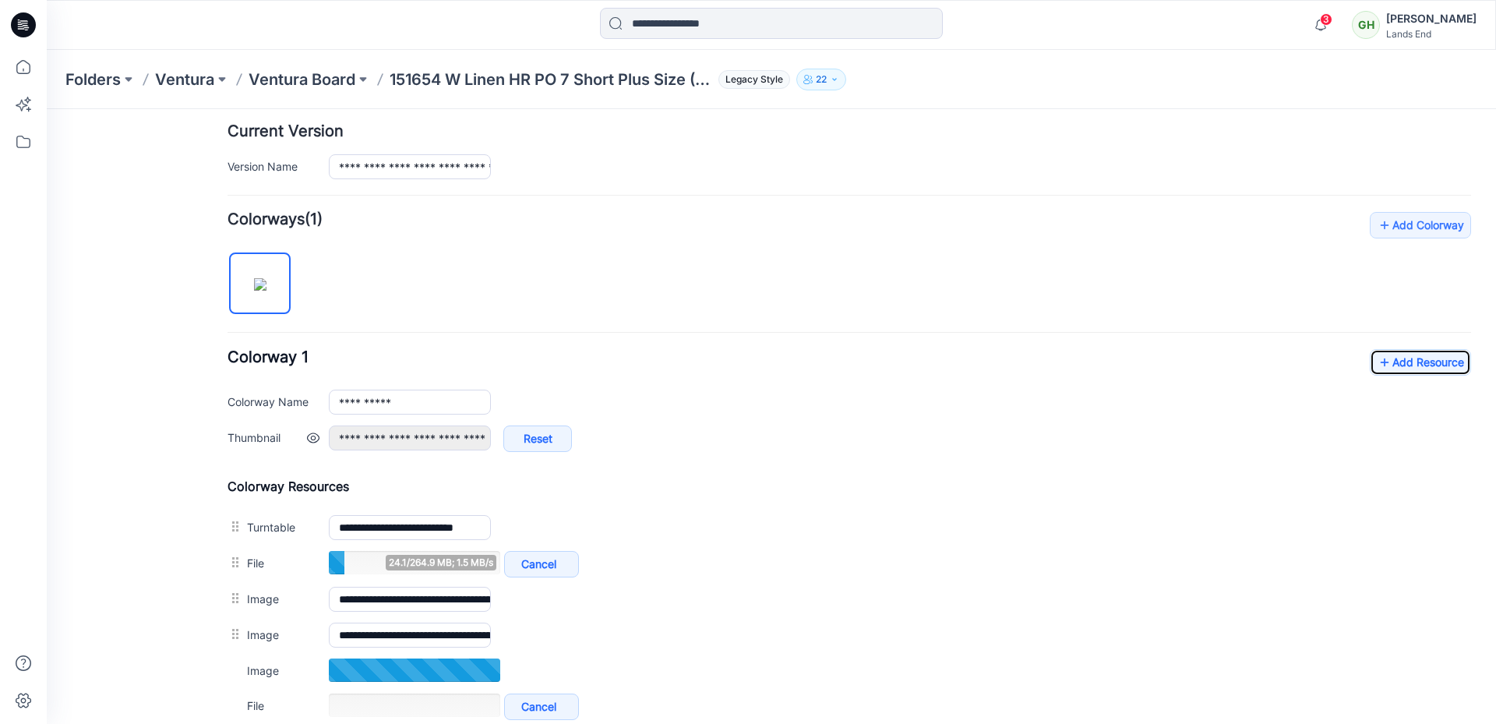
scroll to position [462, 0]
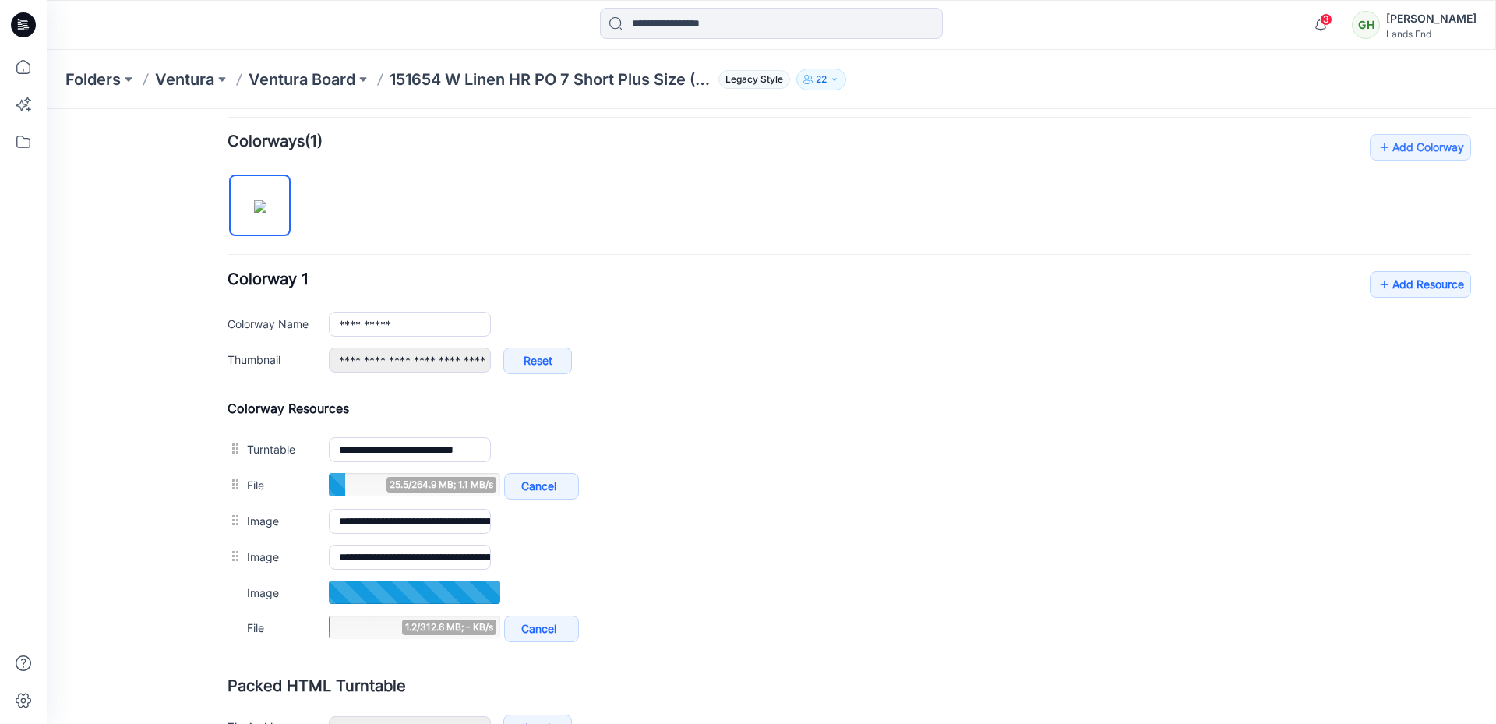
click at [152, 599] on div "General Cover Image Current Version Colorways Packed Turntable" at bounding box center [140, 237] width 125 height 1143
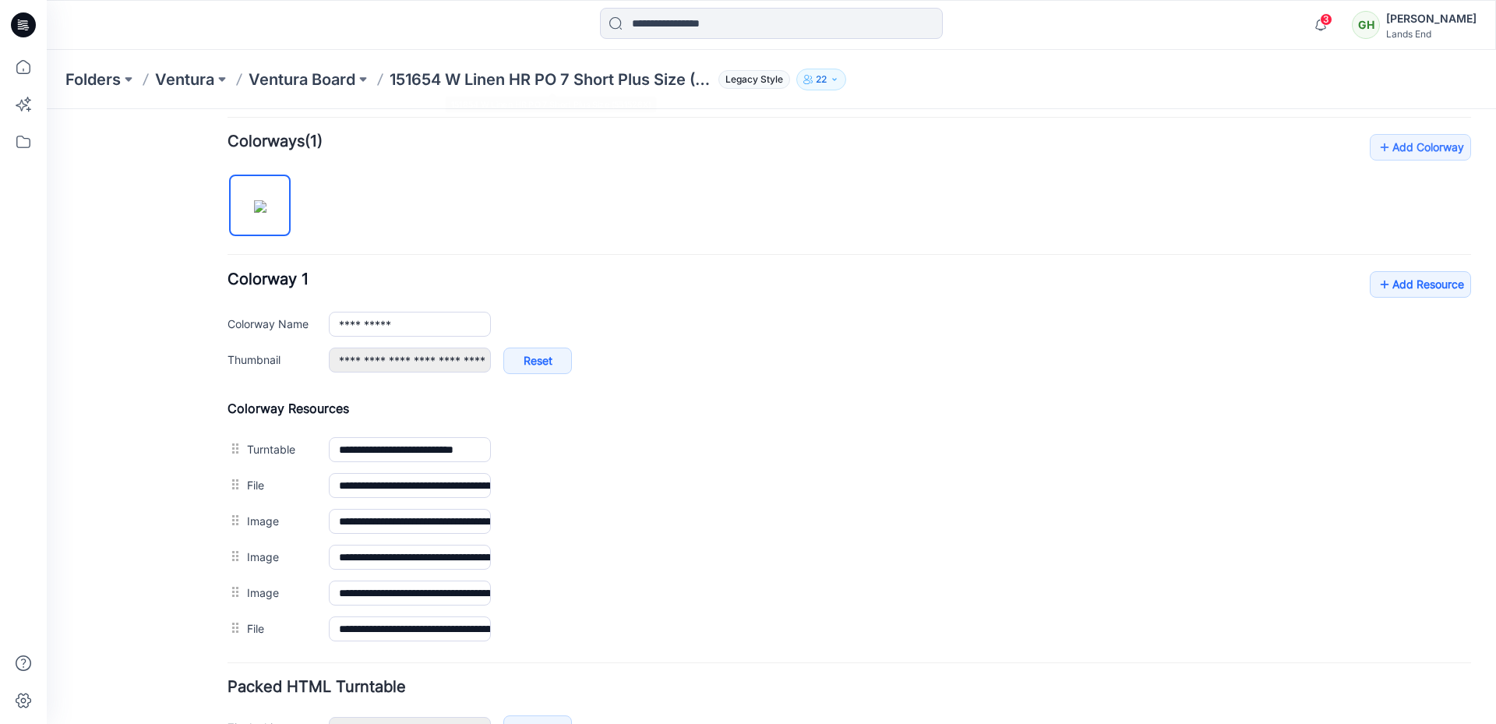
scroll to position [0, 0]
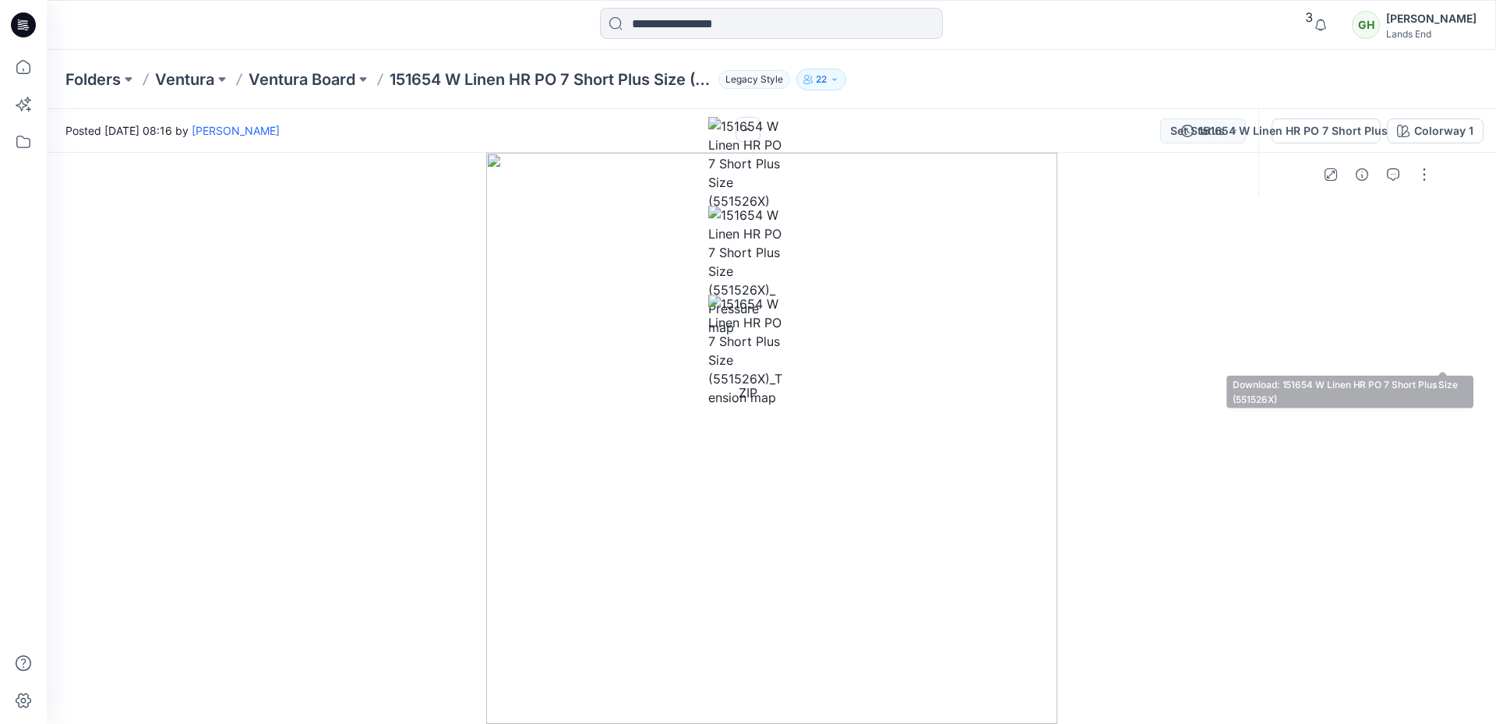
scroll to position [31, 0]
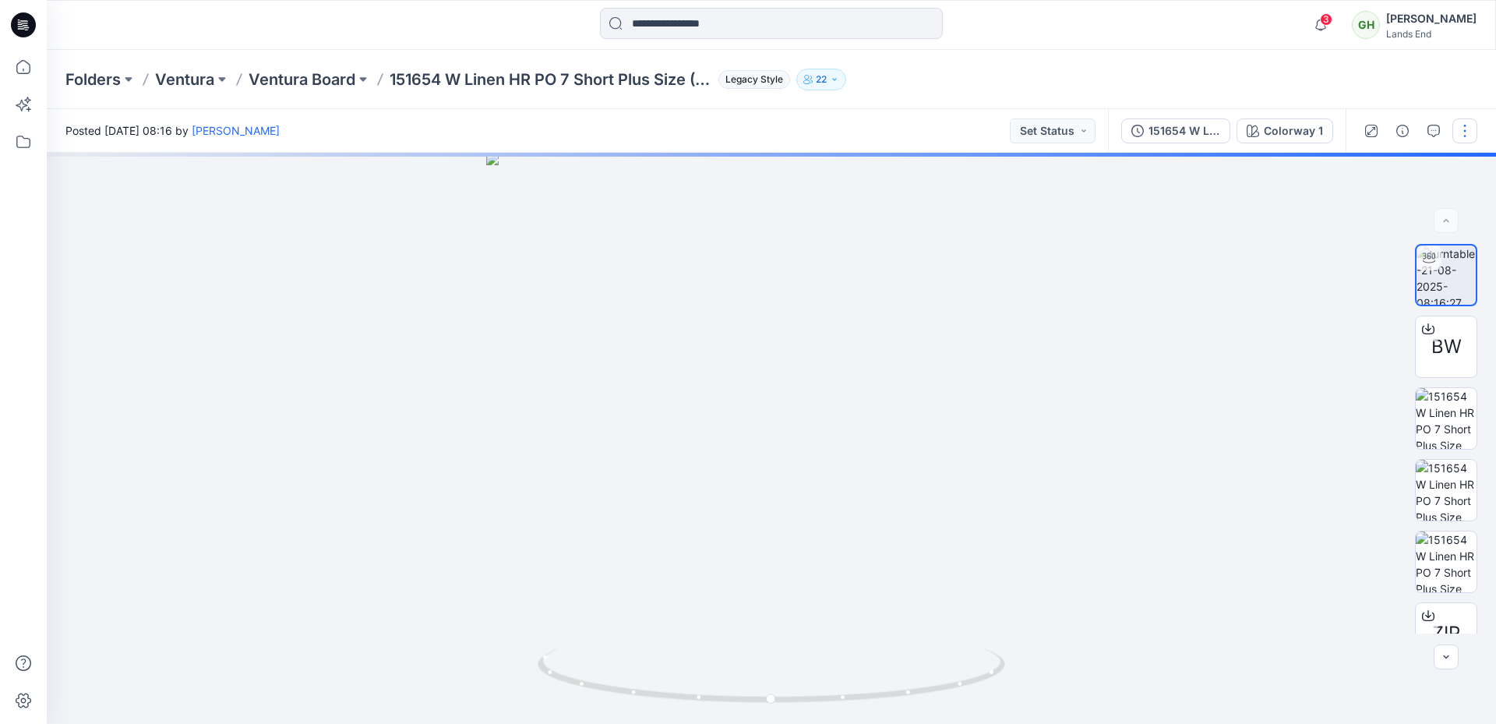
click at [1469, 134] on button "button" at bounding box center [1464, 130] width 25 height 25
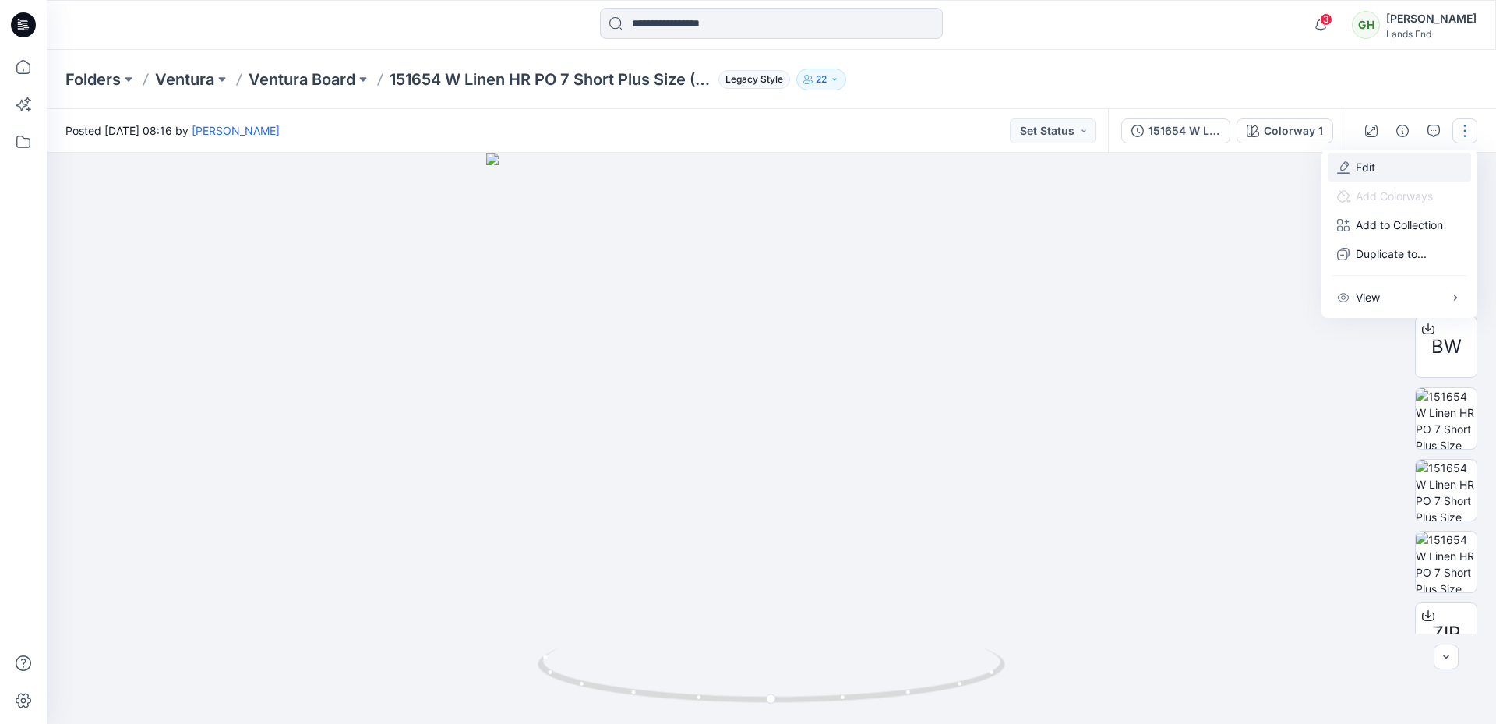
click at [1363, 174] on p "Edit" at bounding box center [1365, 167] width 19 height 16
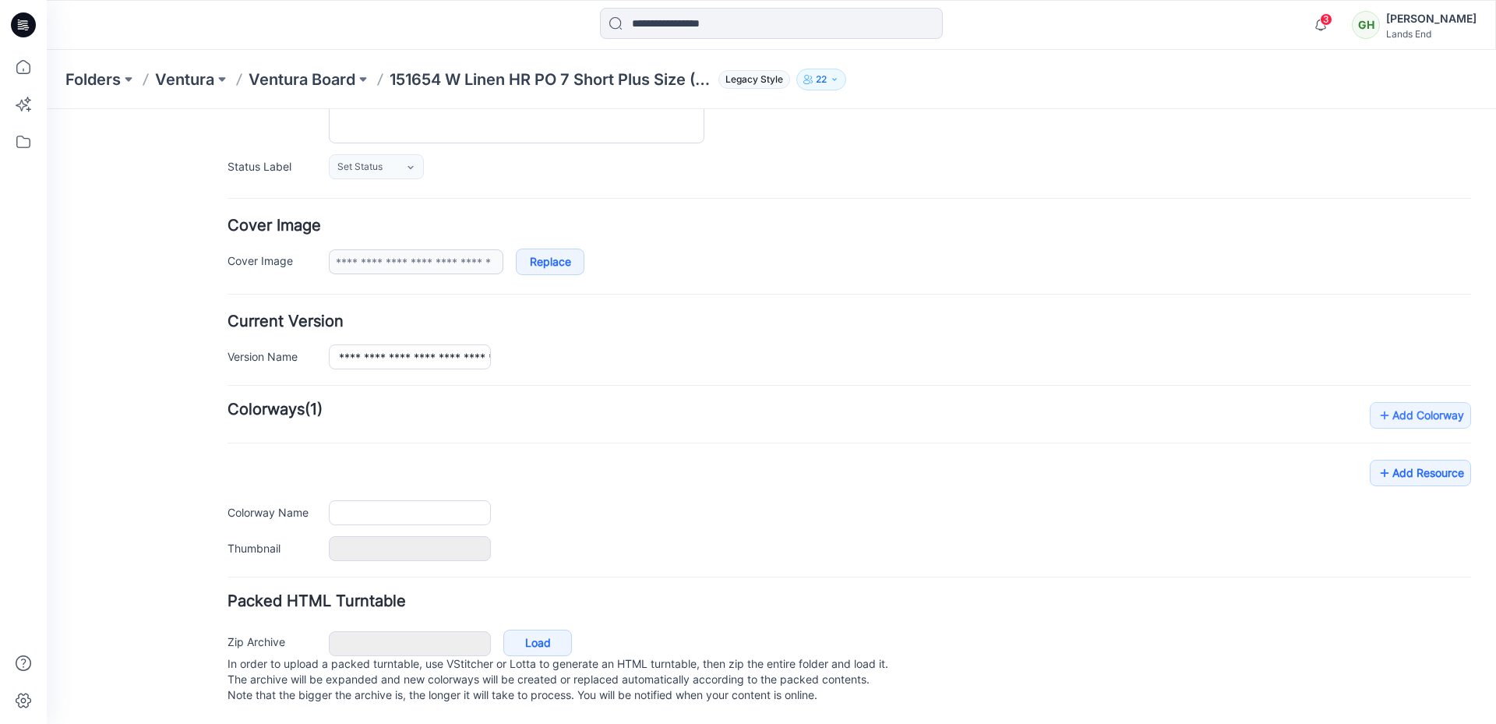
type input "**********"
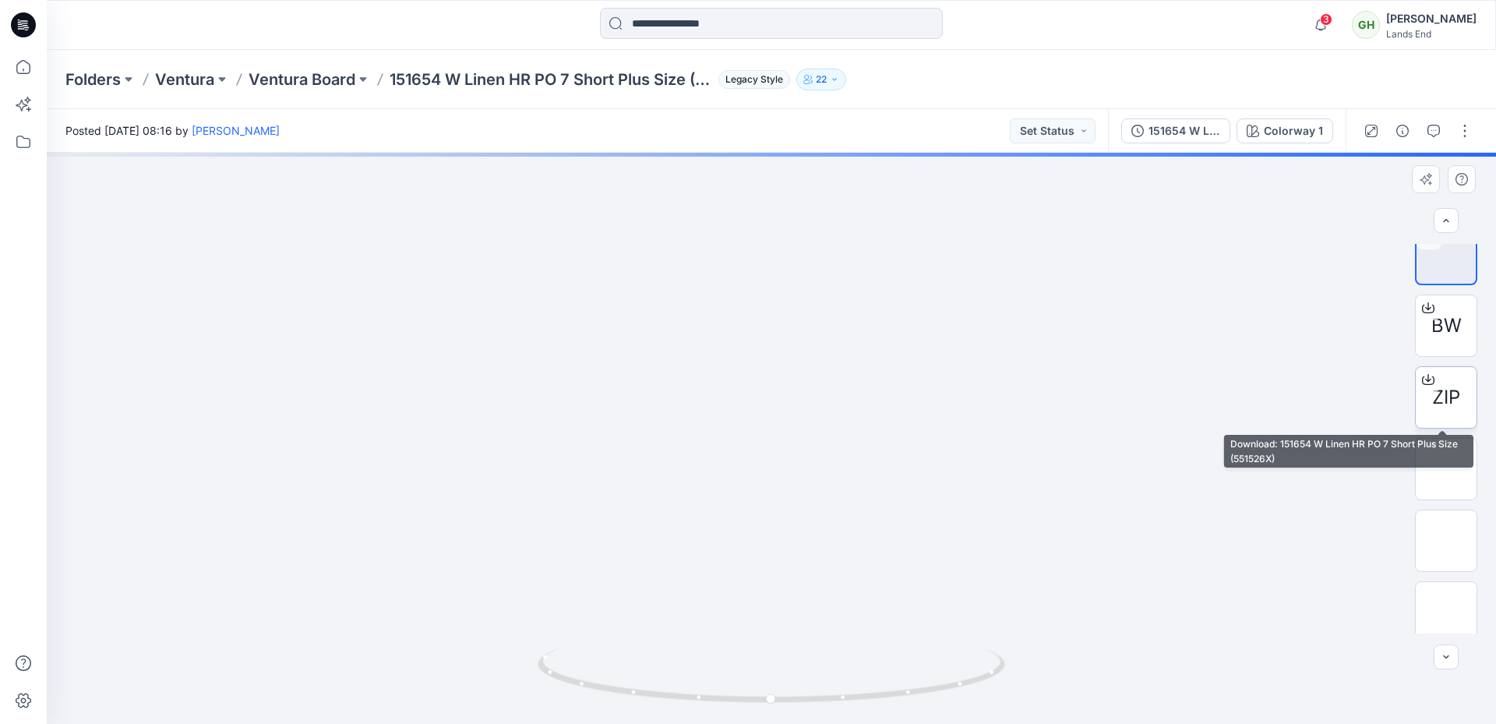
scroll to position [31, 0]
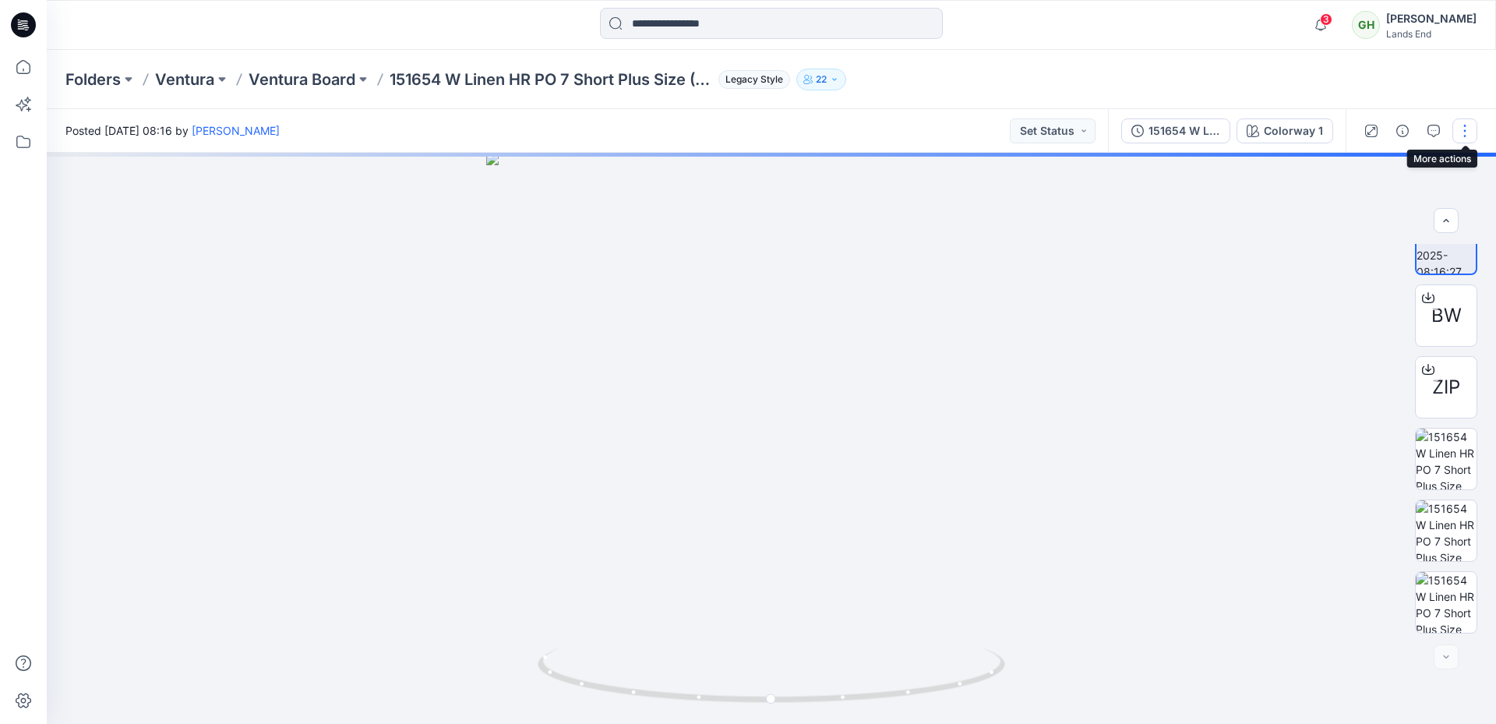
click at [1467, 137] on button "button" at bounding box center [1464, 130] width 25 height 25
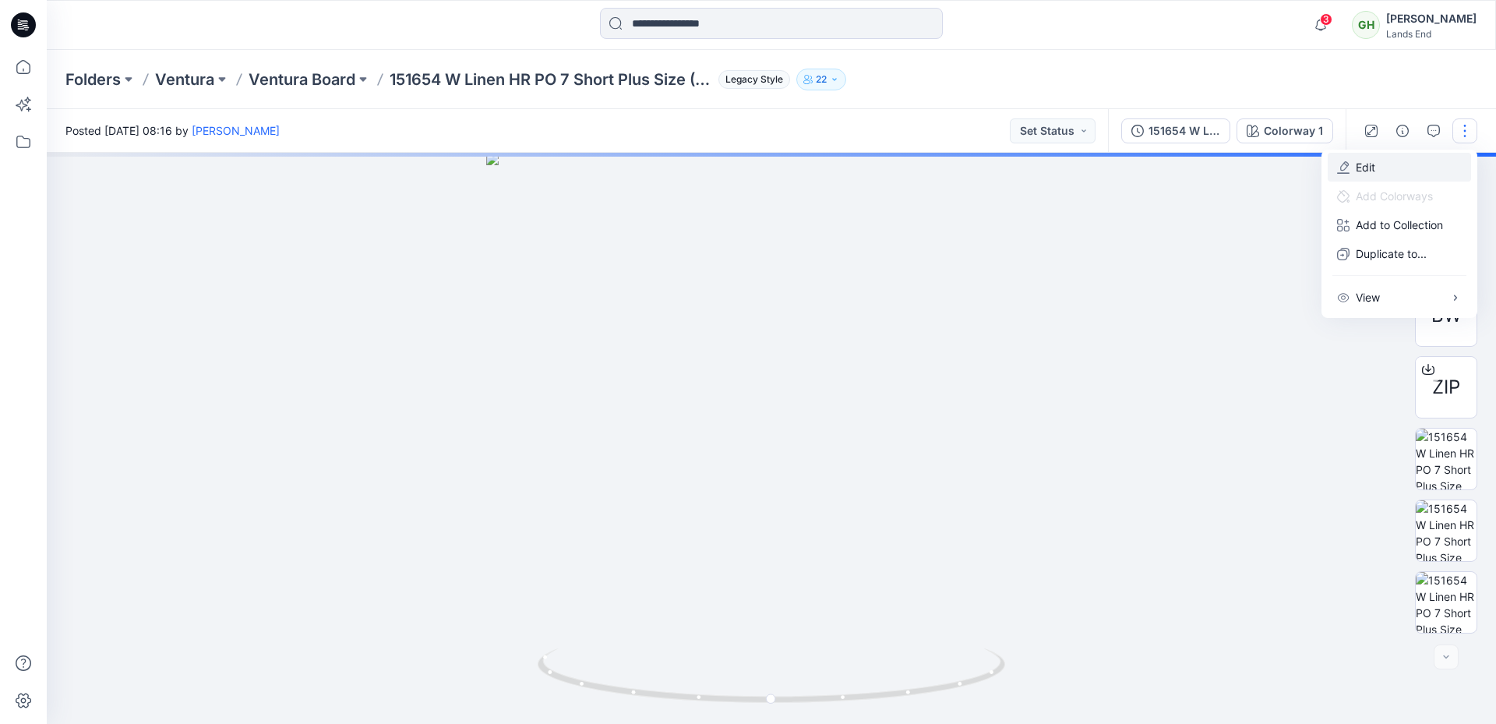
click at [1367, 168] on p "Edit" at bounding box center [1365, 167] width 19 height 16
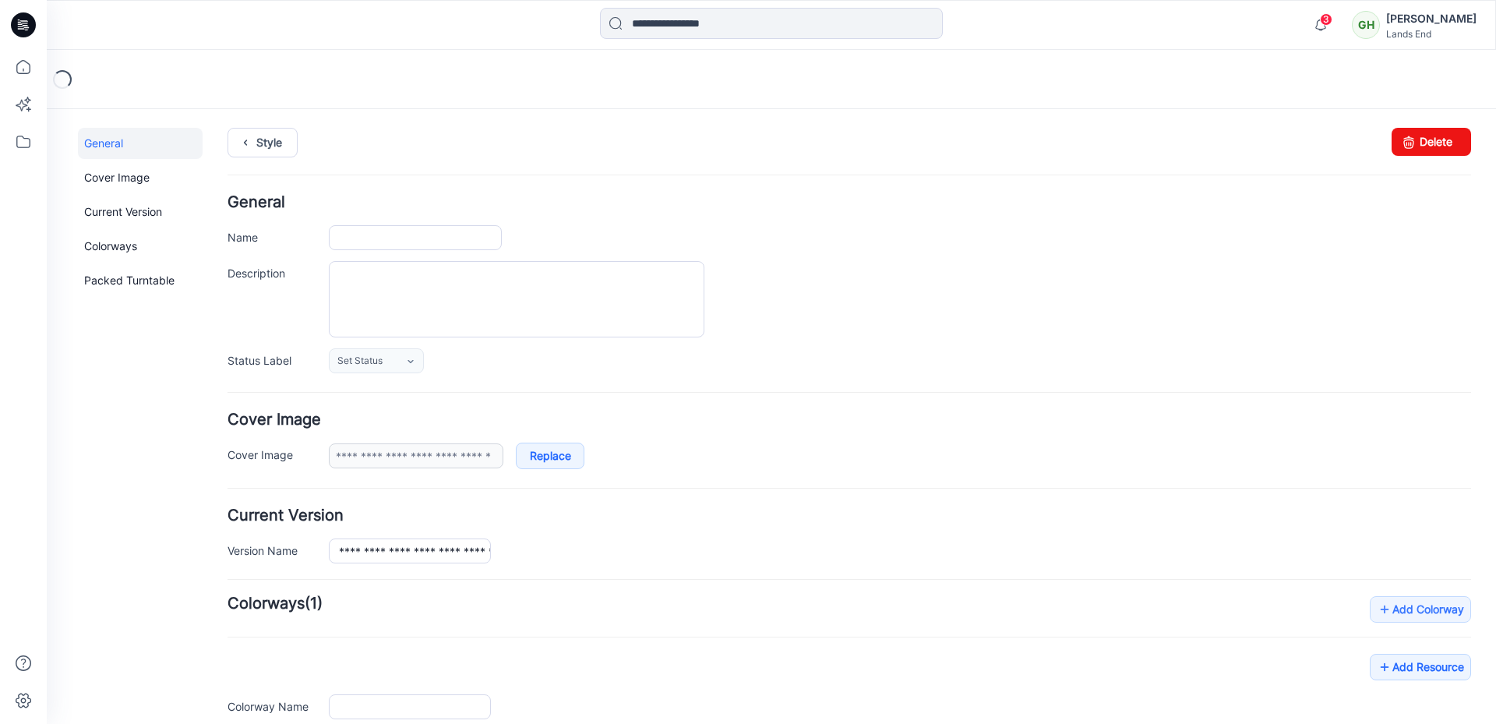
type input "**********"
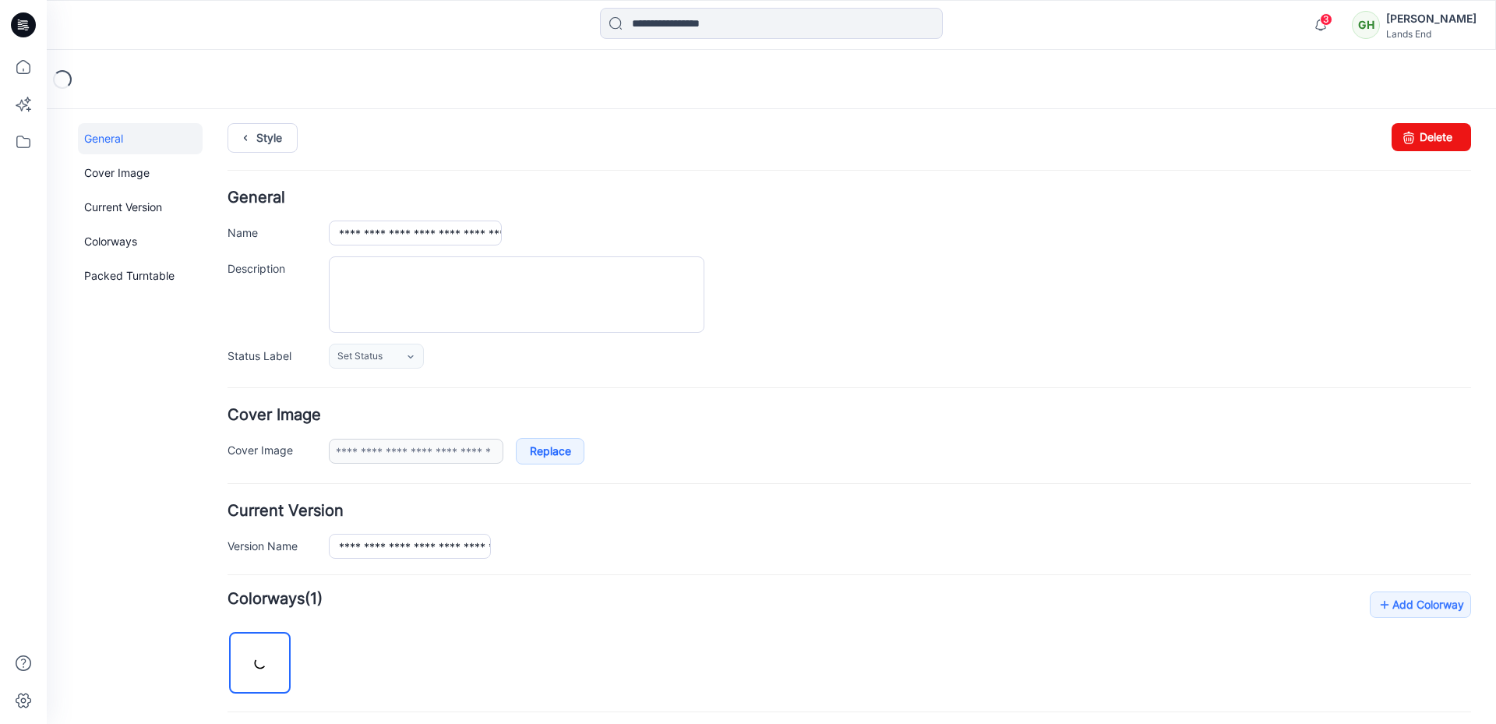
scroll to position [563, 0]
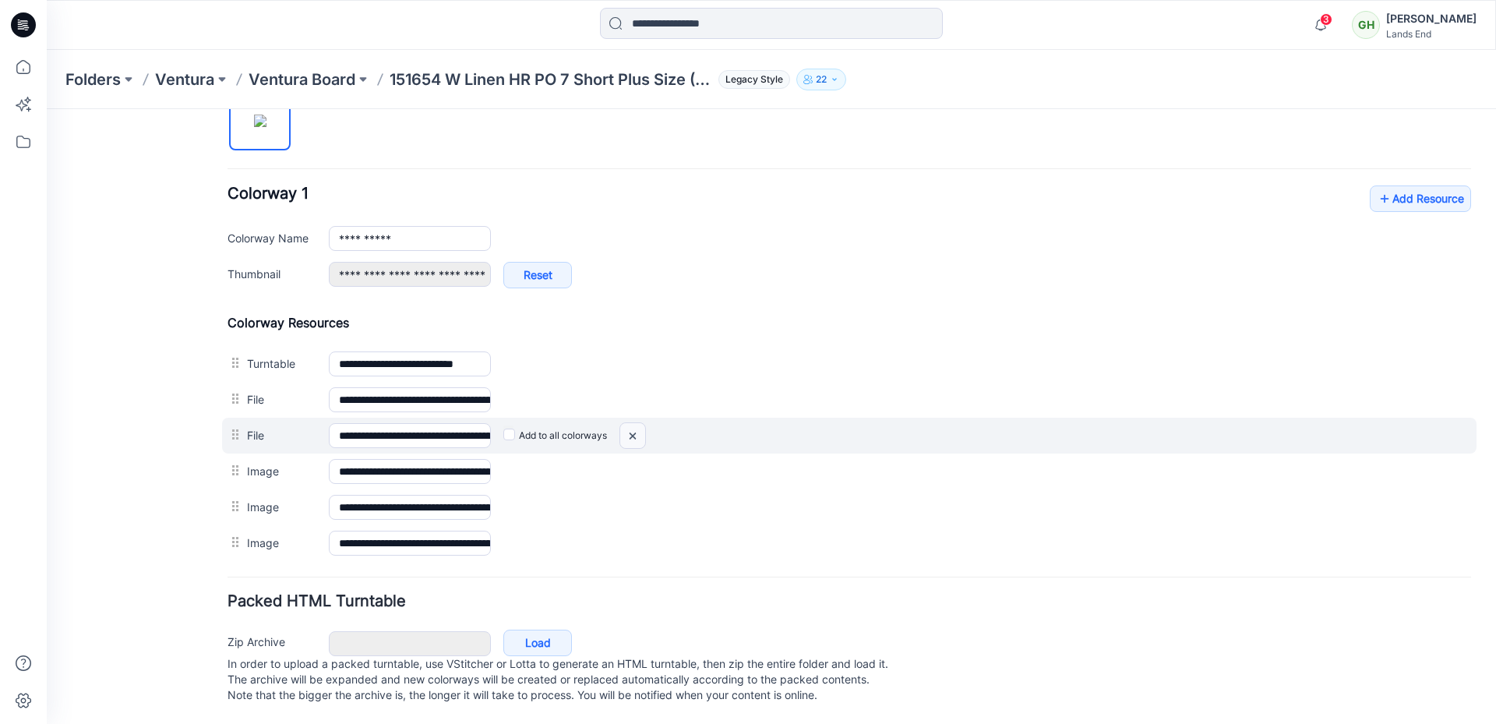
click at [47, 109] on img at bounding box center [47, 109] width 0 height 0
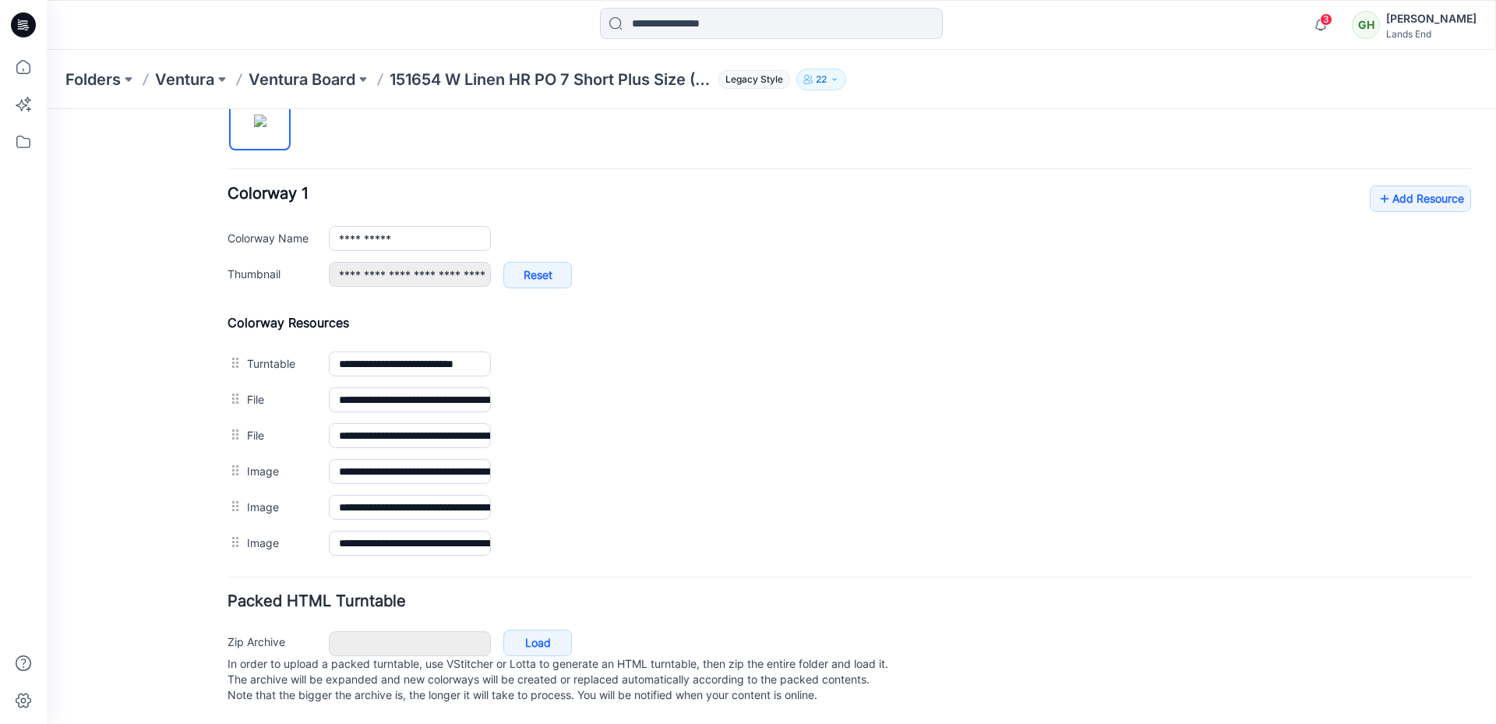
scroll to position [527, 0]
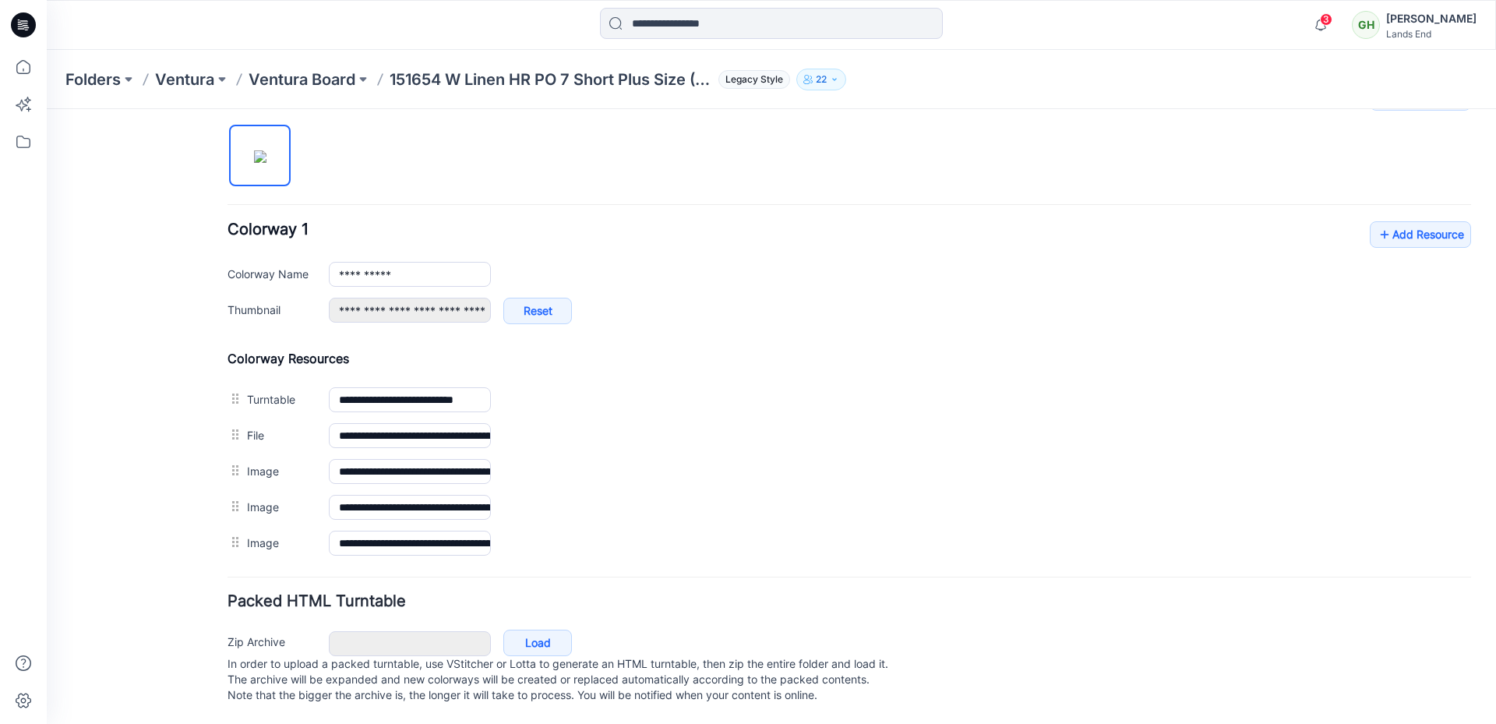
click at [1084, 57] on div "Folders [PERSON_NAME] Board 151654 W Linen HR PO 7 Short Plus Size (551526X) Le…" at bounding box center [771, 79] width 1449 height 59
click at [1392, 225] on link "Add Resource" at bounding box center [1420, 234] width 101 height 26
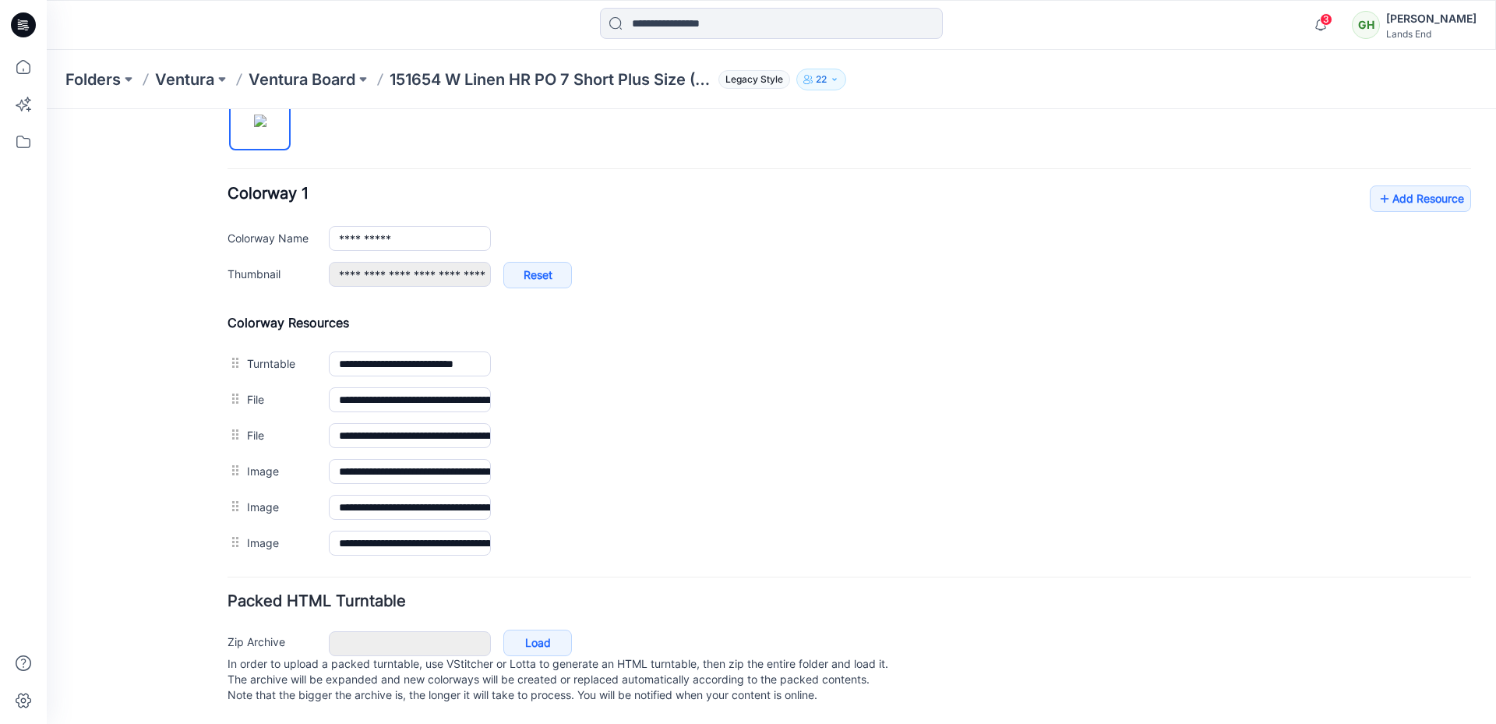
scroll to position [0, 0]
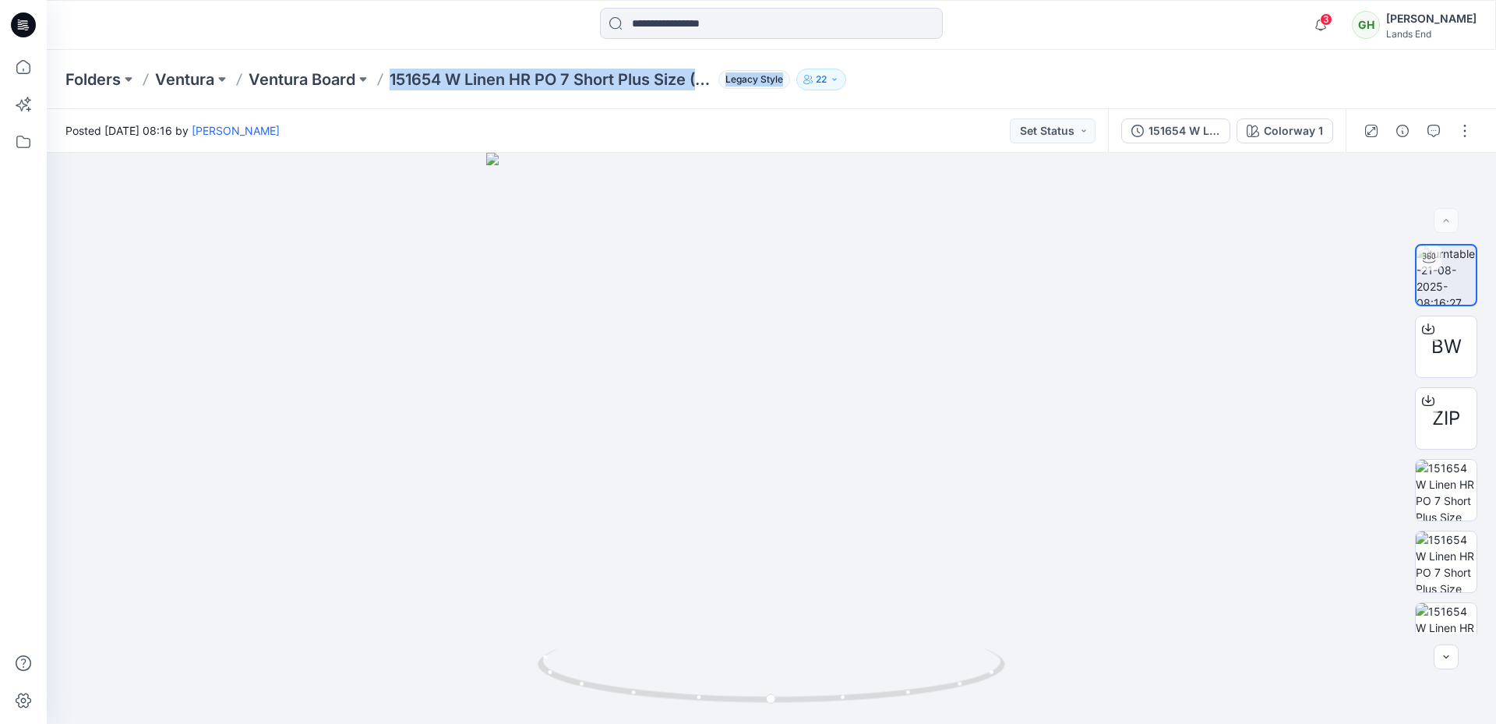
drag, startPoint x: 387, startPoint y: 90, endPoint x: 752, endPoint y: 104, distance: 364.8
click at [749, 98] on div "Folders [PERSON_NAME] Board 151654 W Linen HR PO 7 Short Plus Size (551526X) Le…" at bounding box center [771, 79] width 1449 height 59
click at [752, 106] on div "Folders [PERSON_NAME] Board 151654 W Linen HR PO 7 Short Plus Size (551526X) Le…" at bounding box center [771, 79] width 1449 height 59
